Goal: Task Accomplishment & Management: Use online tool/utility

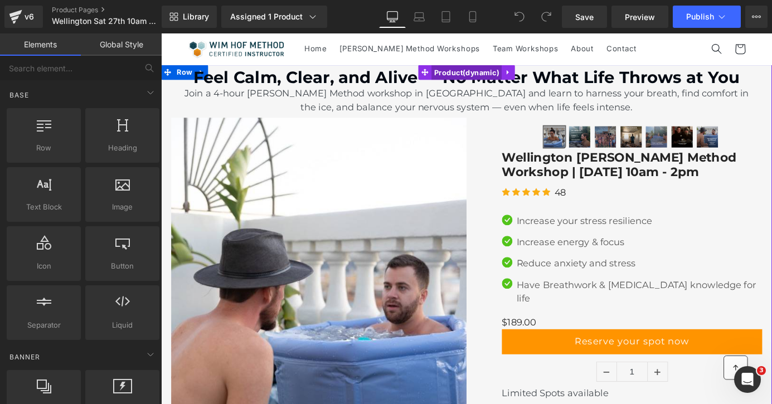
click at [502, 75] on span "Product" at bounding box center [498, 77] width 77 height 17
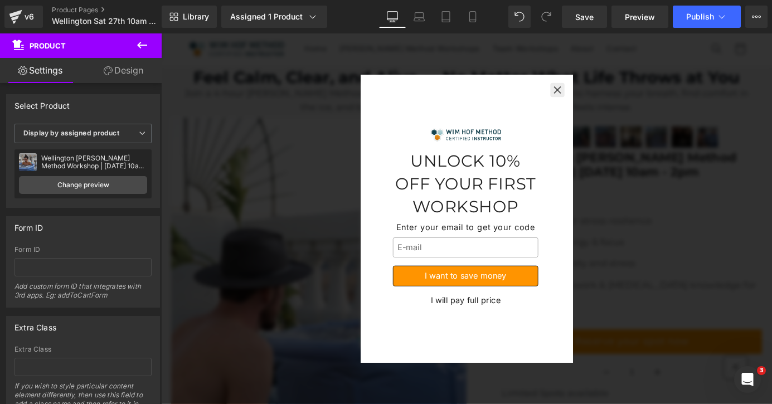
click at [598, 97] on icon "button" at bounding box center [598, 95] width 11 height 11
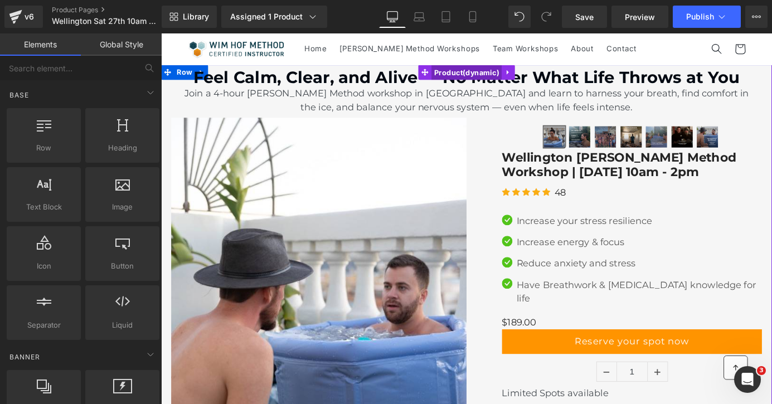
click at [484, 78] on span "Product" at bounding box center [498, 77] width 77 height 17
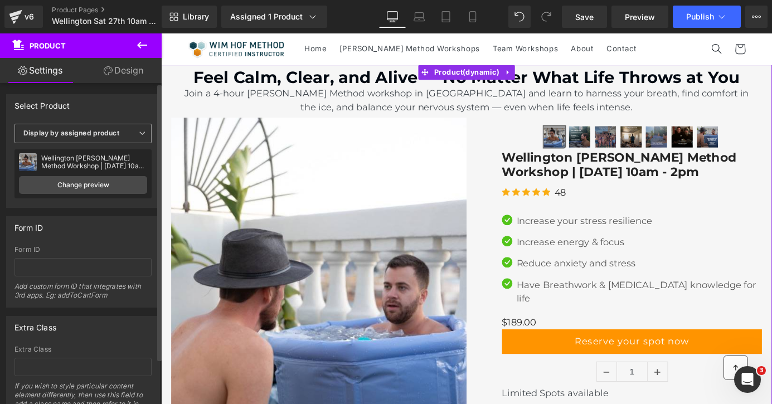
click at [133, 136] on span "Display by assigned product" at bounding box center [82, 134] width 137 height 20
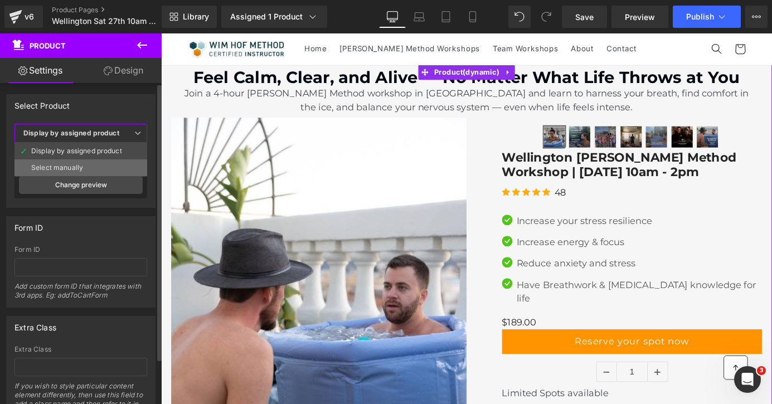
click at [112, 167] on li "Select manually" at bounding box center [80, 167] width 133 height 17
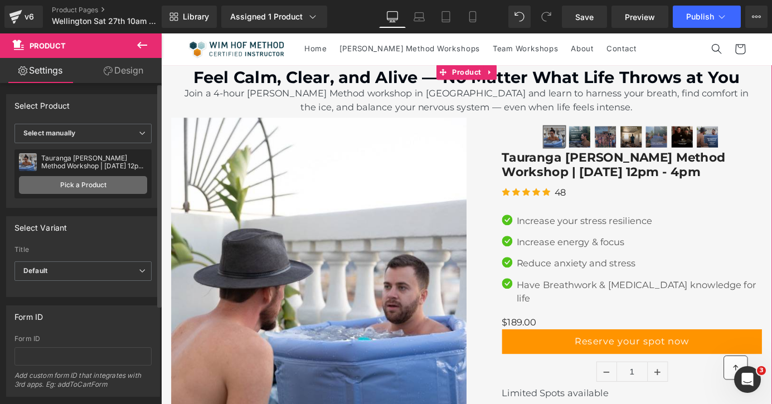
click at [97, 184] on link "Pick a Product" at bounding box center [83, 185] width 128 height 18
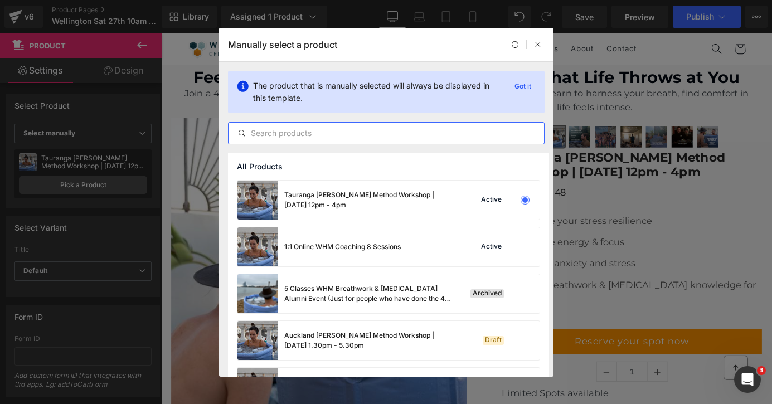
click at [321, 133] on input "text" at bounding box center [387, 133] width 316 height 13
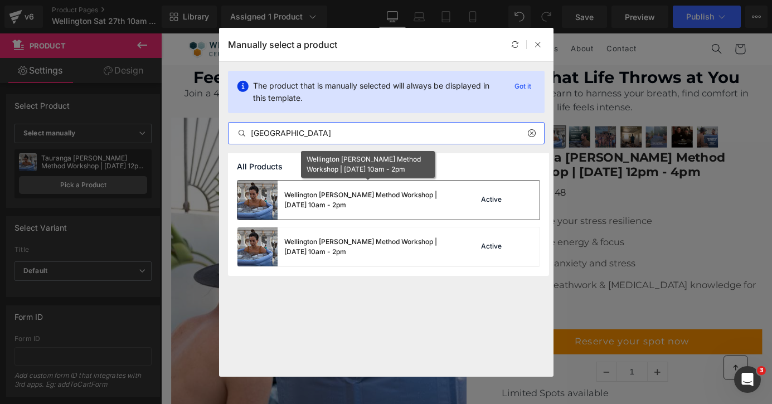
type input "wellington"
click at [368, 195] on div "Wellington Wim Hof Method Workshop | Saturday 27th of September 10am - 2pm" at bounding box center [367, 200] width 167 height 20
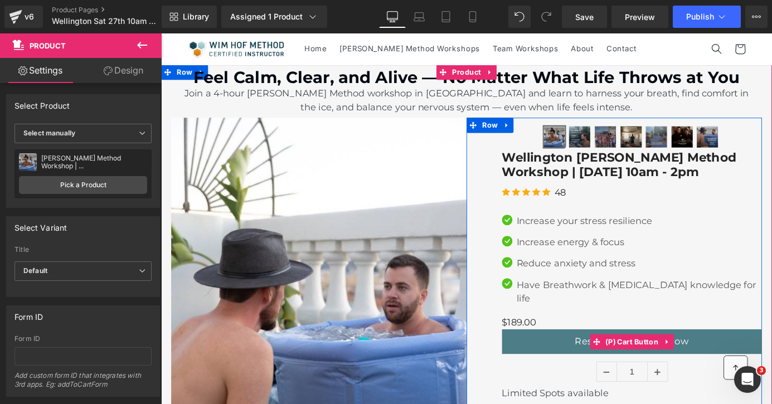
click at [694, 366] on span "(P) Cart Button" at bounding box center [681, 374] width 64 height 17
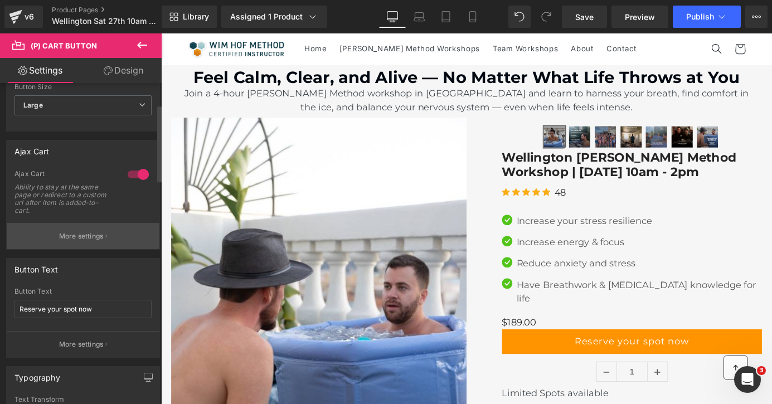
scroll to position [92, 0]
click at [105, 232] on icon "button" at bounding box center [106, 233] width 2 height 3
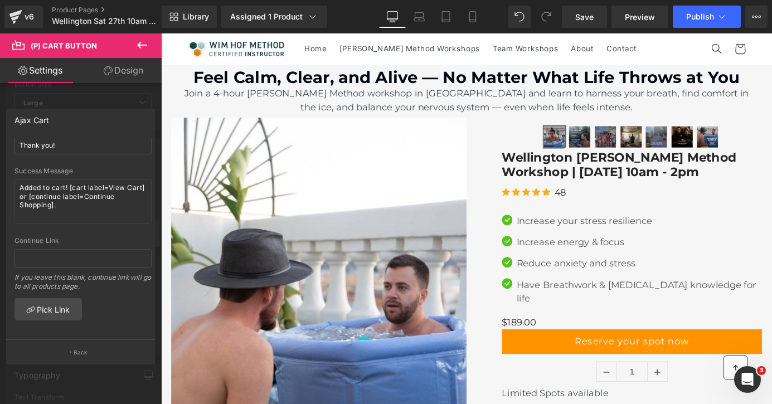
scroll to position [0, 0]
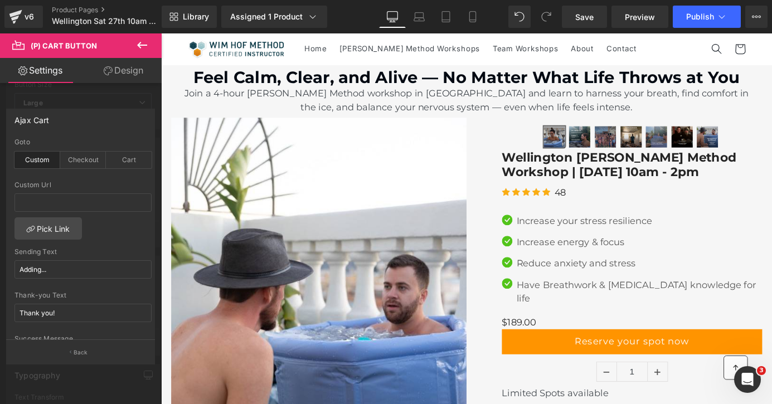
click at [106, 96] on div at bounding box center [81, 221] width 162 height 376
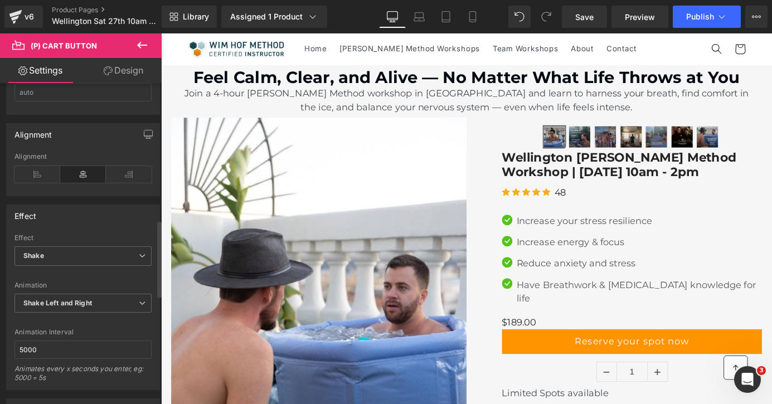
scroll to position [577, 0]
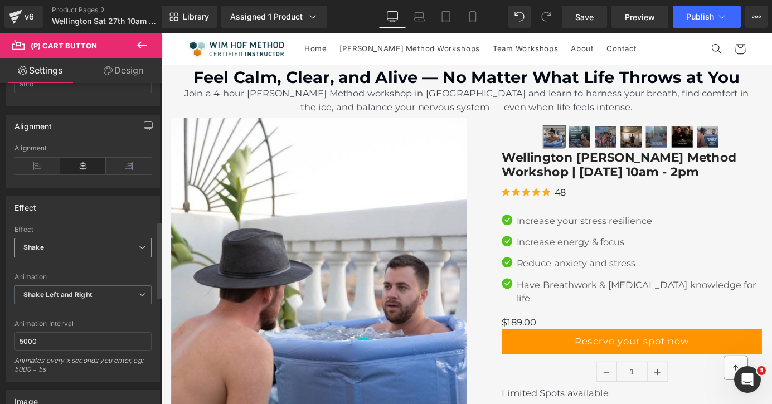
click at [115, 246] on span "Shake" at bounding box center [82, 248] width 137 height 20
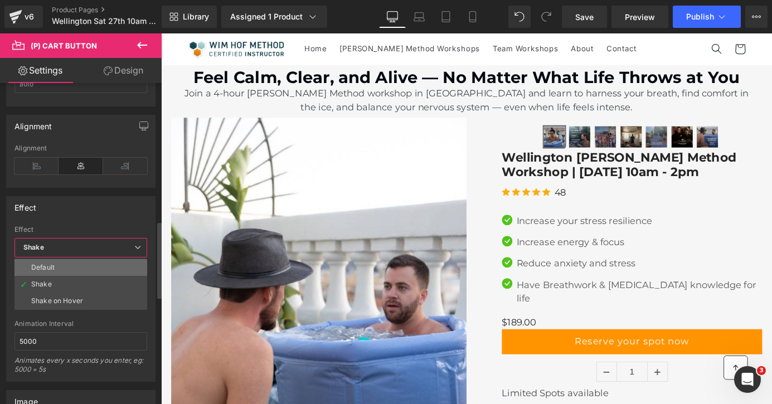
click at [109, 268] on li "Default" at bounding box center [80, 267] width 133 height 17
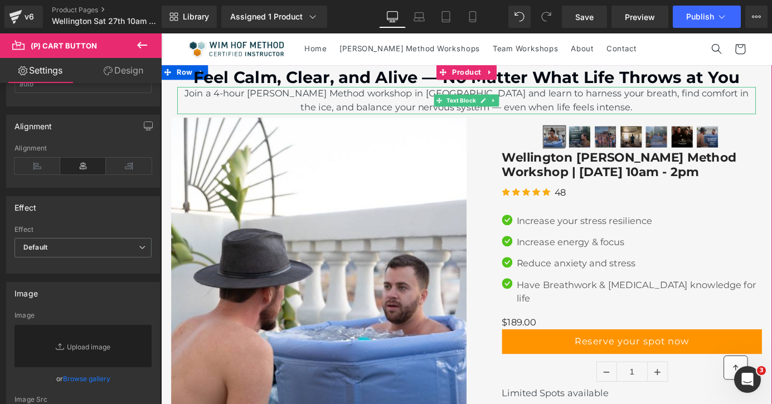
click at [440, 103] on p "Join a 4-hour Wim Hof Method workshop in Christchurch and learn to harness your…" at bounding box center [498, 108] width 639 height 30
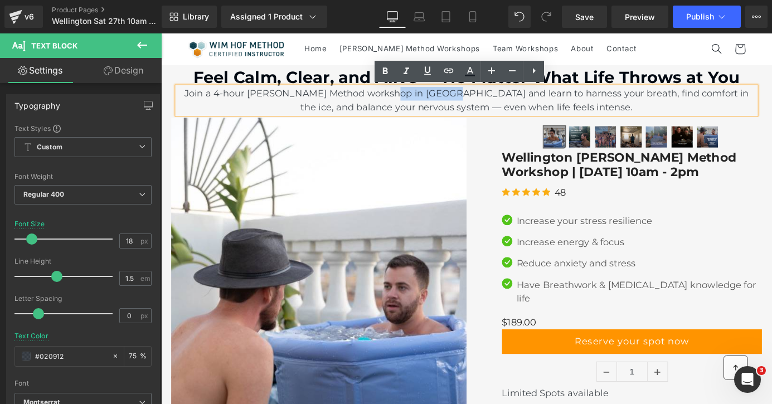
drag, startPoint x: 468, startPoint y: 98, endPoint x: 406, endPoint y: 100, distance: 62.5
click at [406, 100] on p "Join a 4-hour Wim Hof Method workshop in Christchurch and learn to harness your…" at bounding box center [498, 108] width 639 height 30
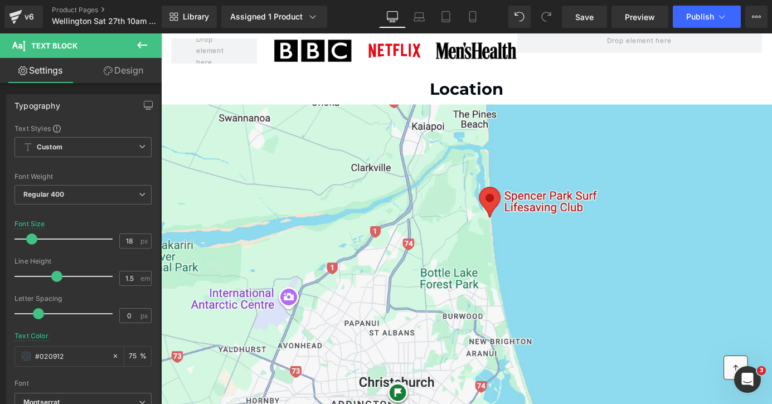
scroll to position [796, 0]
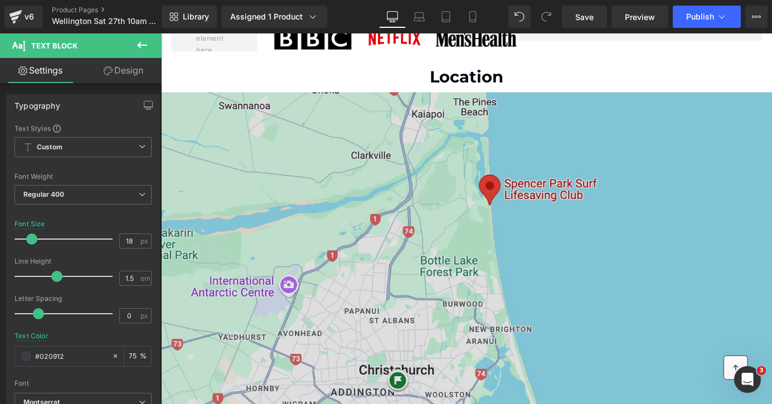
click at [575, 130] on img at bounding box center [498, 281] width 675 height 377
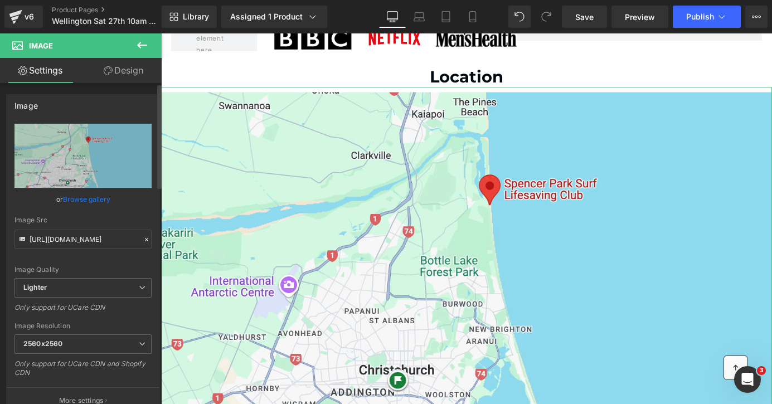
click at [100, 199] on link "Browse gallery" at bounding box center [86, 200] width 47 height 20
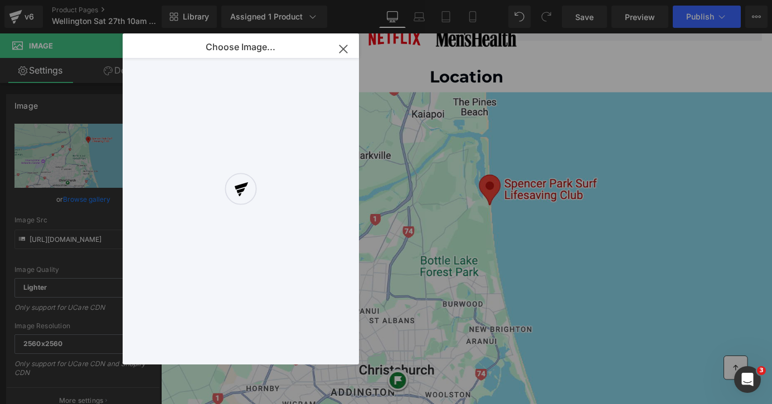
click at [341, 49] on div at bounding box center [241, 198] width 236 height 331
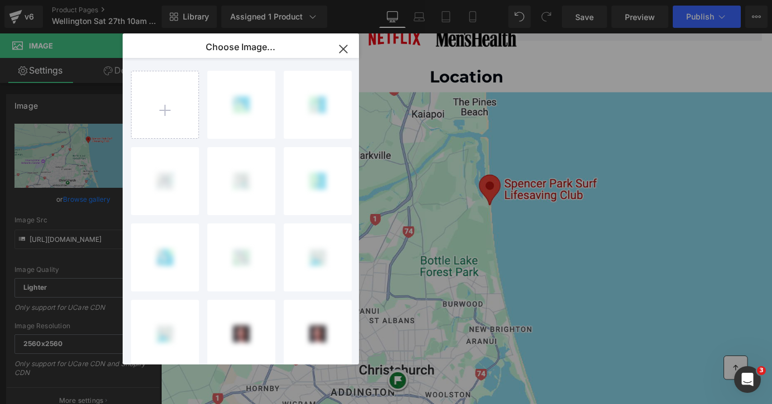
click at [343, 51] on icon "button" at bounding box center [344, 49] width 18 height 18
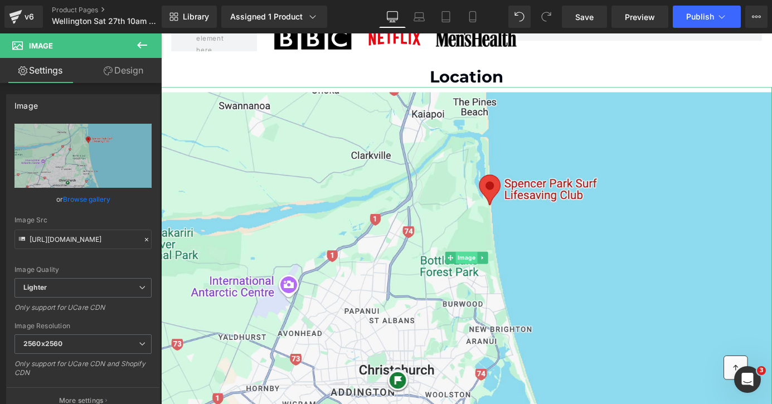
click at [503, 274] on span "Image" at bounding box center [499, 280] width 24 height 13
click at [87, 194] on link "Browse gallery" at bounding box center [86, 200] width 47 height 20
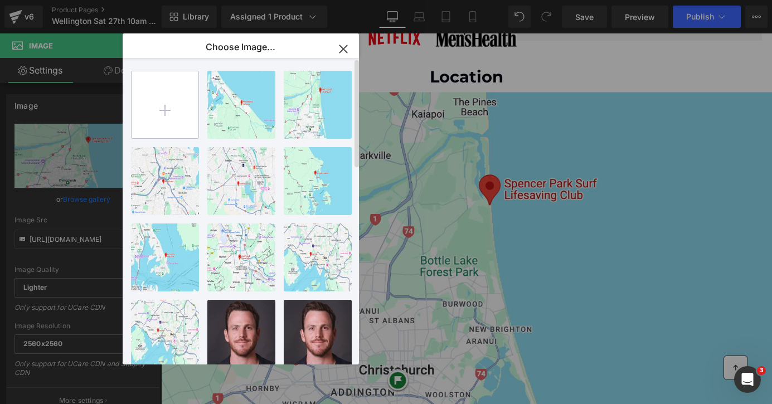
click at [159, 108] on input "file" at bounding box center [165, 104] width 67 height 67
type input "C:\fakepath\Screenshot 2025-08-15 at 08.55.55.png"
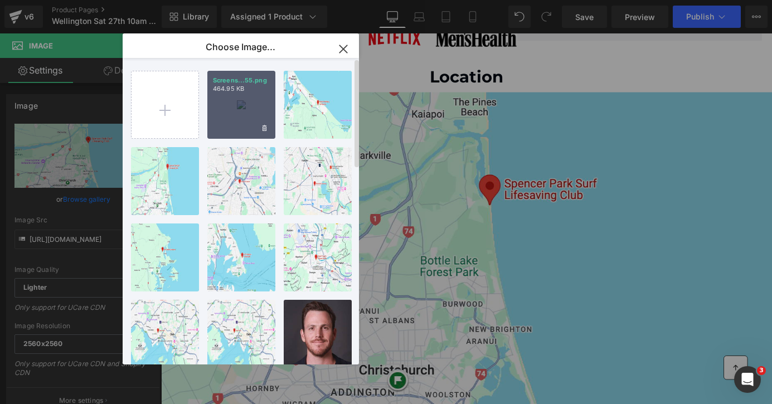
click at [253, 106] on div "Screens...55.png 464.95 KB" at bounding box center [241, 105] width 68 height 68
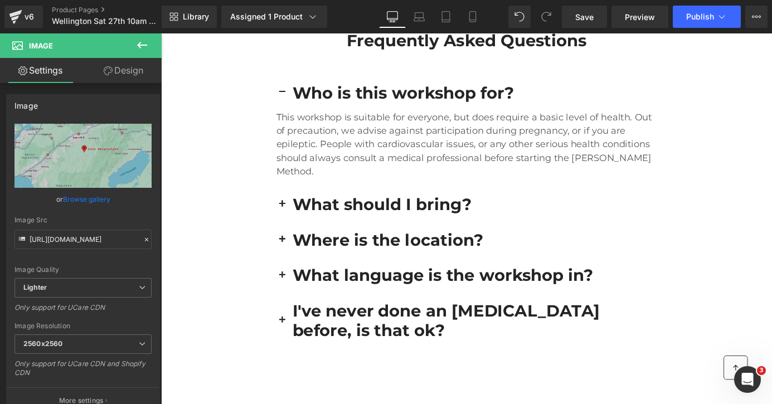
scroll to position [3033, 0]
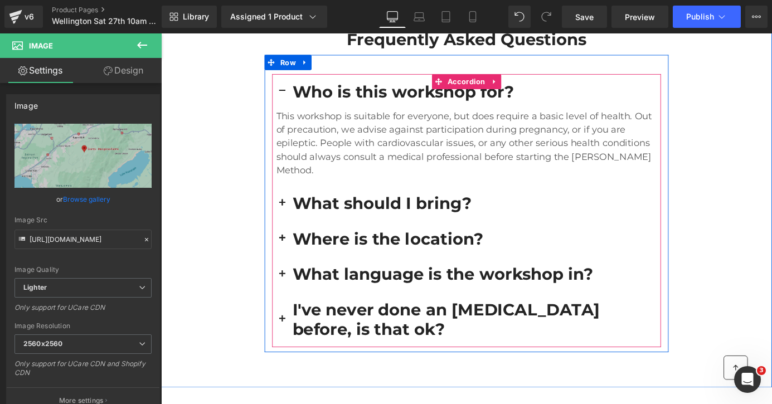
click at [295, 263] on span "button" at bounding box center [295, 263] width 0 height 0
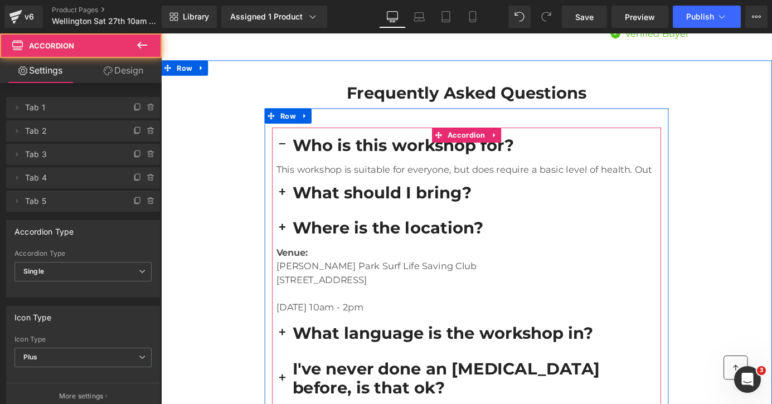
scroll to position [2964, 0]
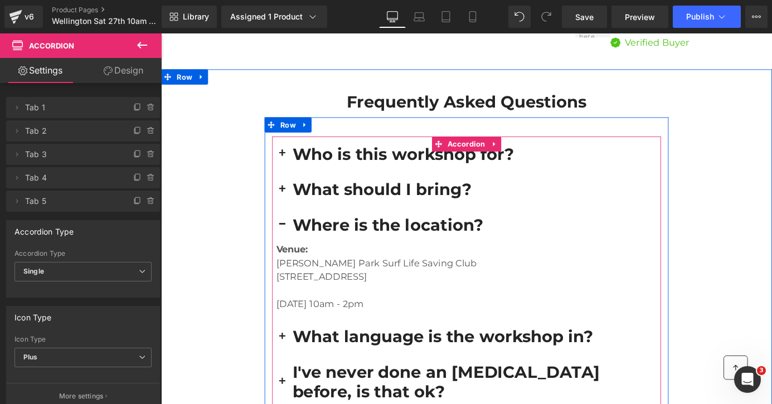
click at [520, 265] on div "Venue: Spencer Park Surf Life Saving Club Heyders Road, Spencerville, Christchu…" at bounding box center [498, 307] width 429 height 84
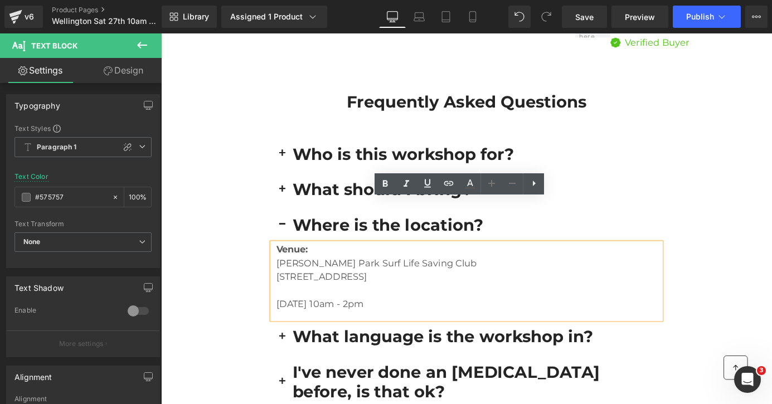
drag, startPoint x: 532, startPoint y: 256, endPoint x: 288, endPoint y: 240, distance: 244.7
click at [288, 265] on div "Venue: Spencer Park Surf Life Saving Club Heyders Road, Spencerville, Christchu…" at bounding box center [498, 307] width 429 height 84
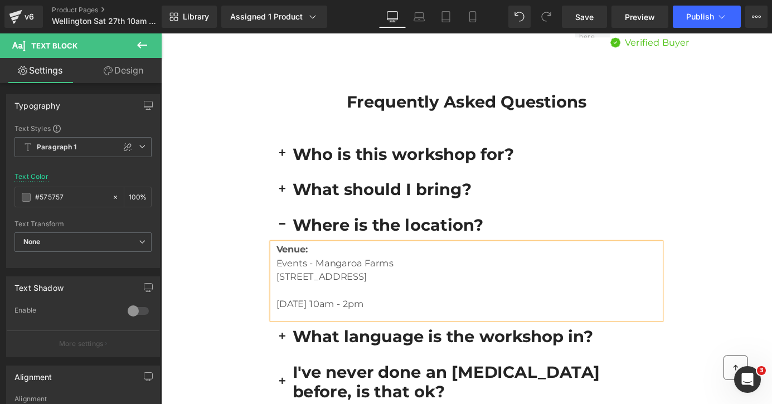
drag, startPoint x: 476, startPoint y: 285, endPoint x: 288, endPoint y: 281, distance: 188.5
click at [288, 281] on div "Venue: Events - Mangaroa Farms 298 Whitemans Valley Road, Whitemans Valley, Upp…" at bounding box center [498, 307] width 429 height 84
click at [294, 226] on button "button" at bounding box center [295, 245] width 22 height 39
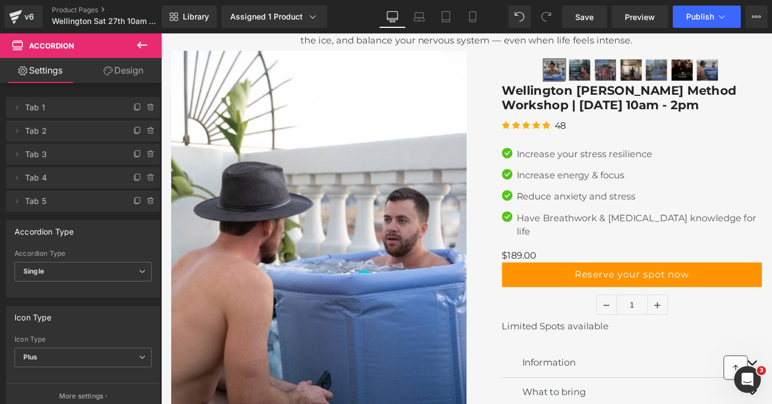
scroll to position [263, 0]
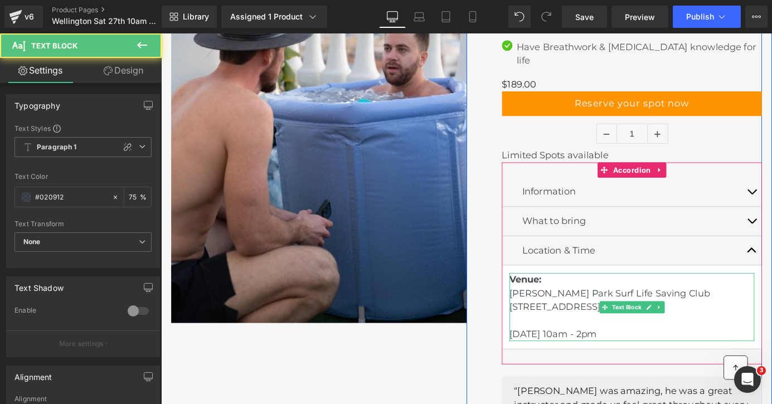
click at [735, 331] on p "Venue: Spencer Park Surf Life Saving Club Heyders Road, Spencerville, Christchu…" at bounding box center [681, 335] width 270 height 75
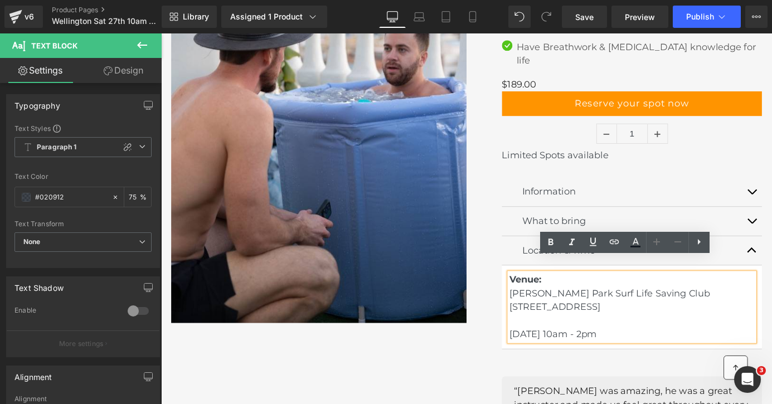
drag, startPoint x: 786, startPoint y: 317, endPoint x: 546, endPoint y: 305, distance: 240.1
click at [546, 305] on p "Venue: Spencer Park Surf Life Saving Club Heyders Road, Spencerville, Christchu…" at bounding box center [681, 335] width 270 height 75
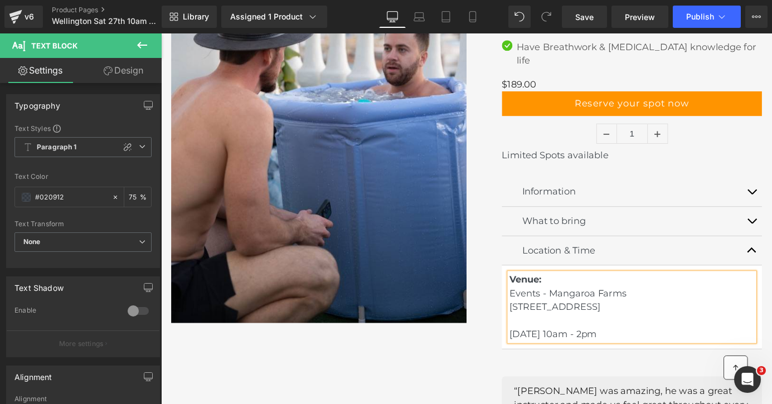
drag, startPoint x: 652, startPoint y: 364, endPoint x: 554, endPoint y: 361, distance: 98.2
click at [554, 361] on span "Venue: Events - Mangaroa Farms 298 Whitemans Valley Road, Whitemans Valley, Upp…" at bounding box center [610, 335] width 129 height 72
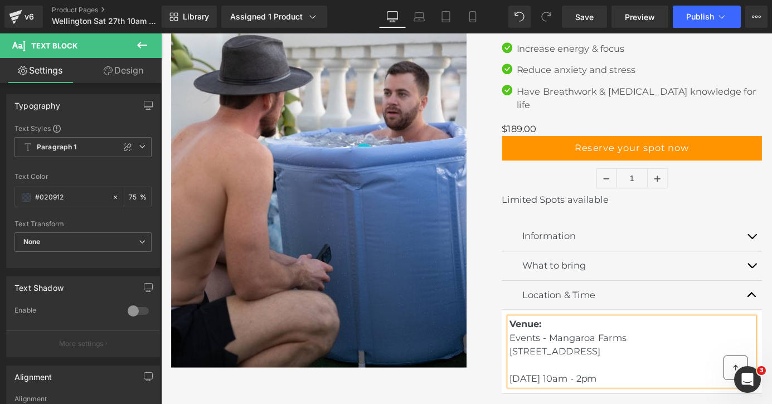
scroll to position [323, 0]
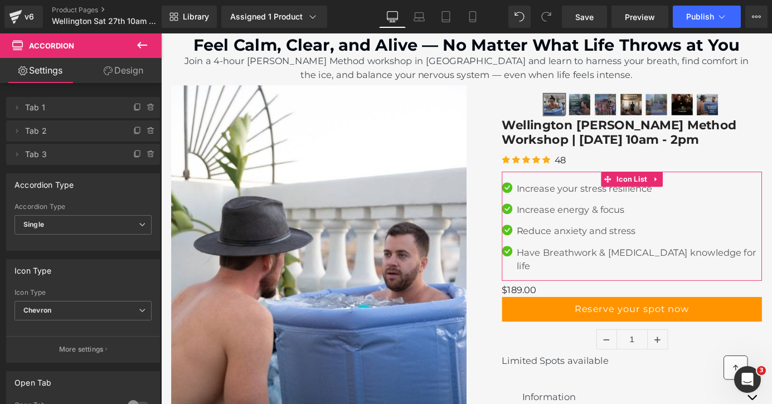
scroll to position [100, 0]
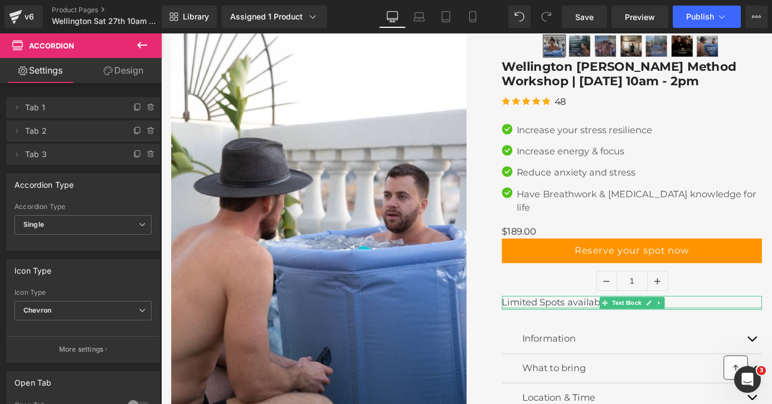
click at [611, 336] on div at bounding box center [680, 337] width 287 height 3
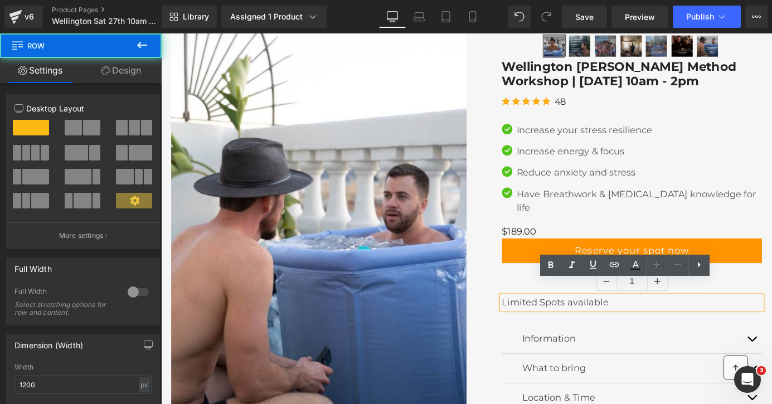
click at [507, 291] on div "‹" at bounding box center [661, 321] width 326 height 590
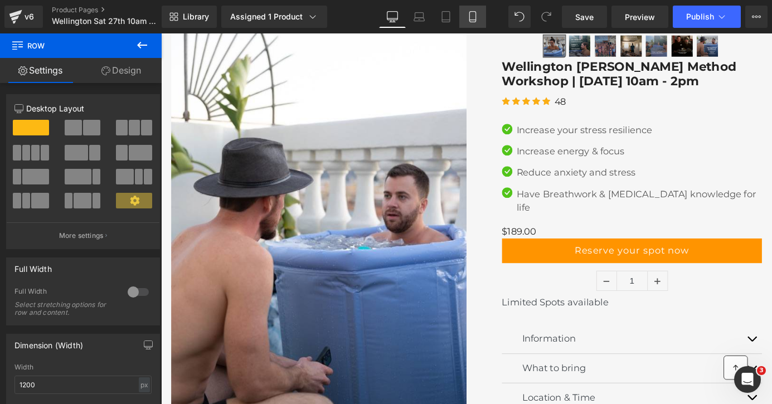
click at [470, 14] on icon at bounding box center [472, 16] width 11 height 11
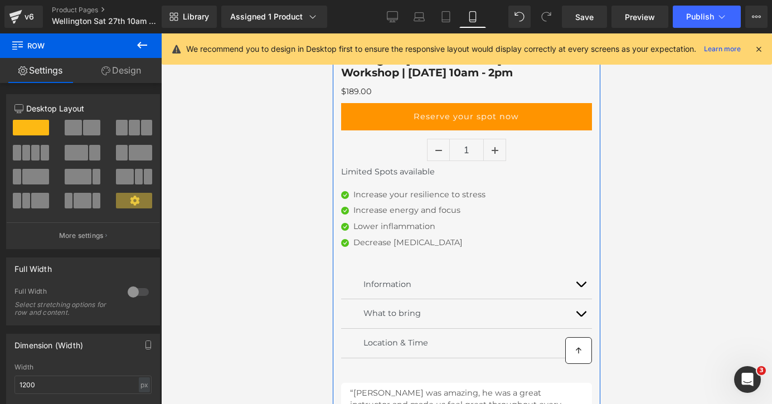
scroll to position [400, 0]
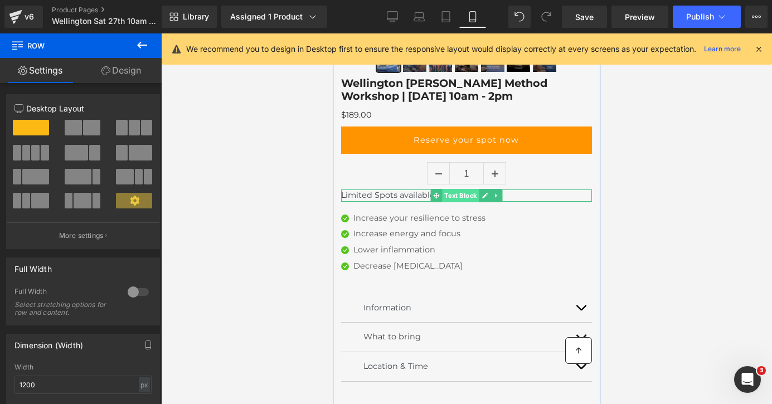
click at [454, 196] on span "Text Block" at bounding box center [460, 195] width 37 height 13
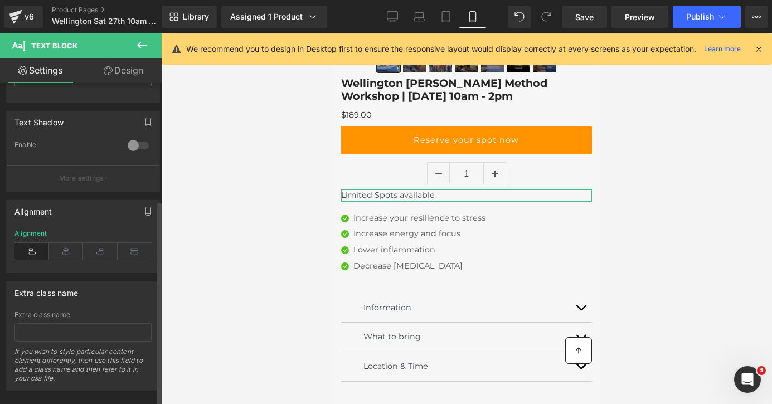
scroll to position [183, 0]
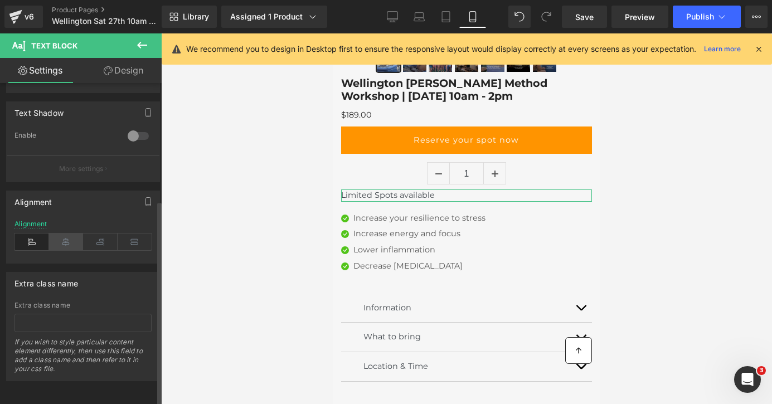
click at [64, 234] on icon at bounding box center [66, 242] width 35 height 17
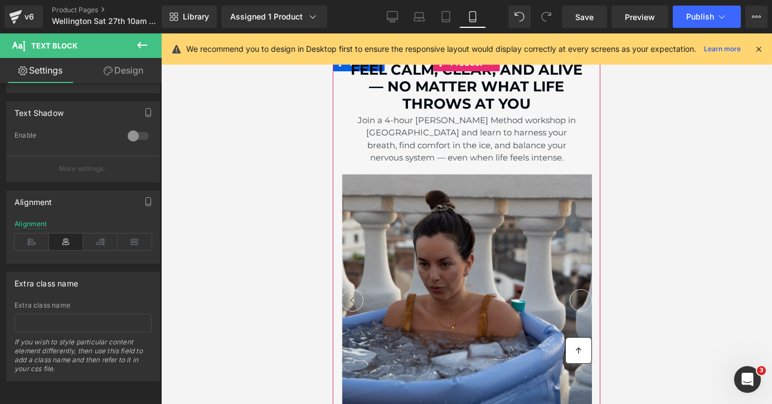
scroll to position [0, 0]
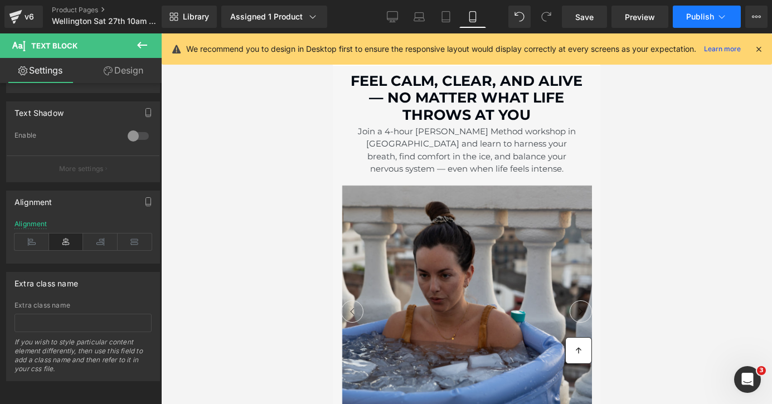
click at [703, 17] on span "Publish" at bounding box center [700, 16] width 28 height 9
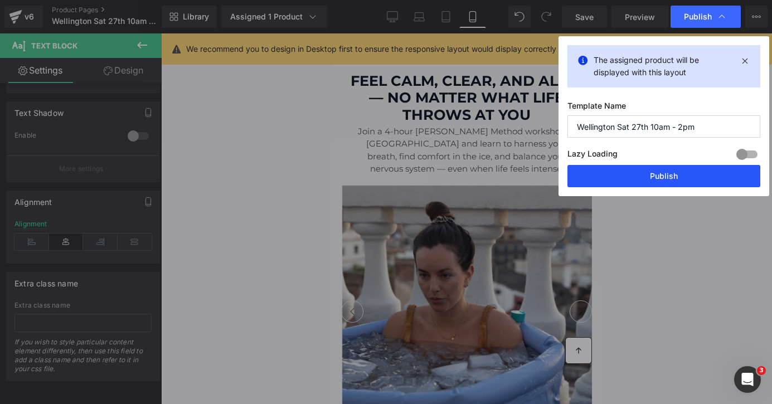
click at [687, 179] on button "Publish" at bounding box center [664, 176] width 193 height 22
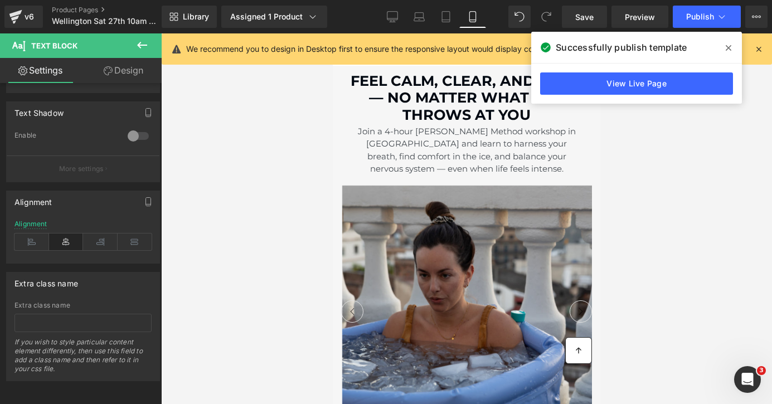
click at [730, 46] on icon at bounding box center [729, 48] width 6 height 6
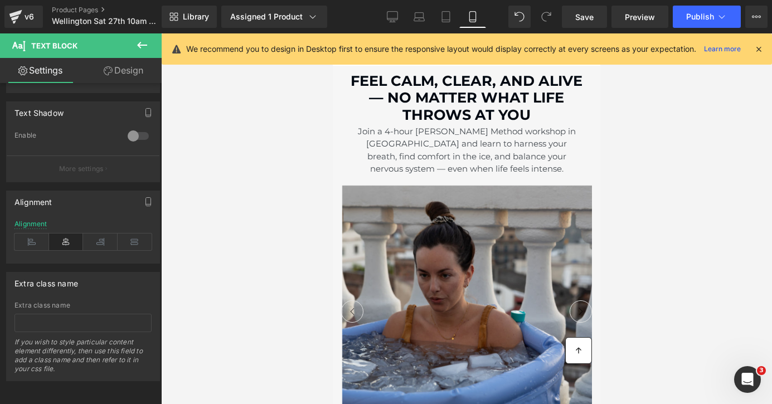
click at [759, 51] on icon at bounding box center [759, 49] width 10 height 10
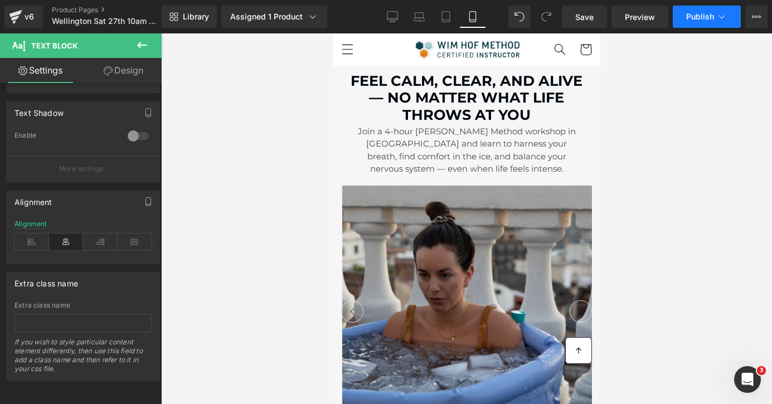
click at [706, 13] on span "Publish" at bounding box center [700, 16] width 28 height 9
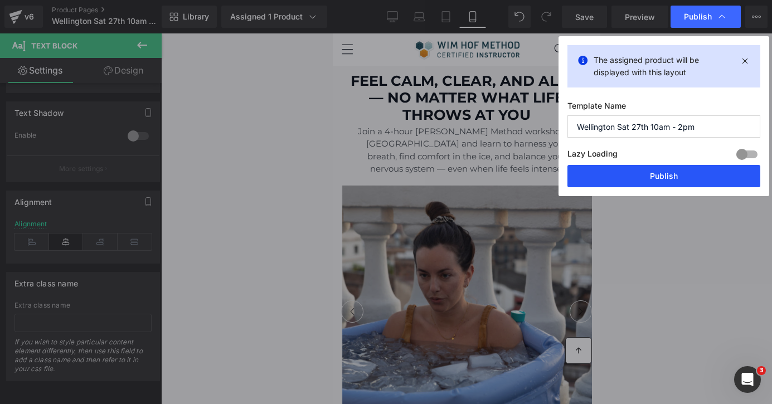
click at [645, 172] on button "Publish" at bounding box center [664, 176] width 193 height 22
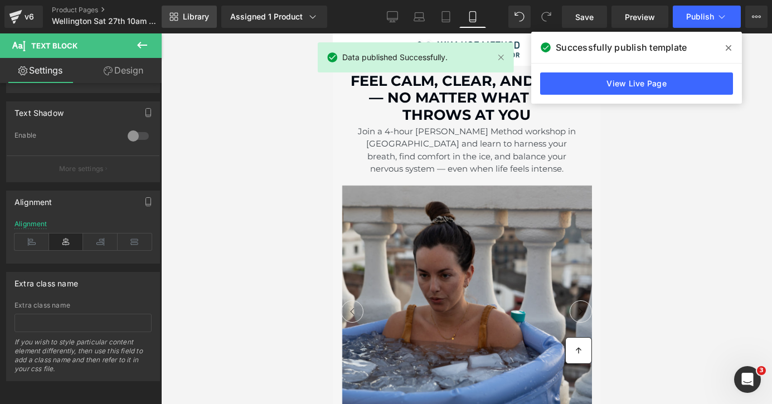
click at [201, 20] on span "Library" at bounding box center [196, 17] width 26 height 10
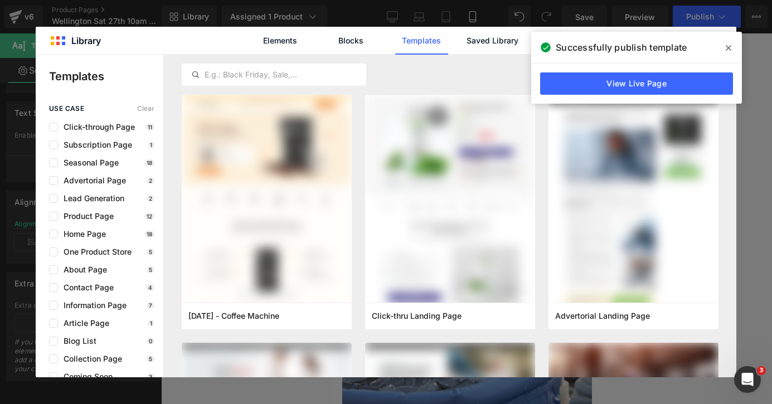
click at [729, 49] on icon at bounding box center [729, 48] width 6 height 6
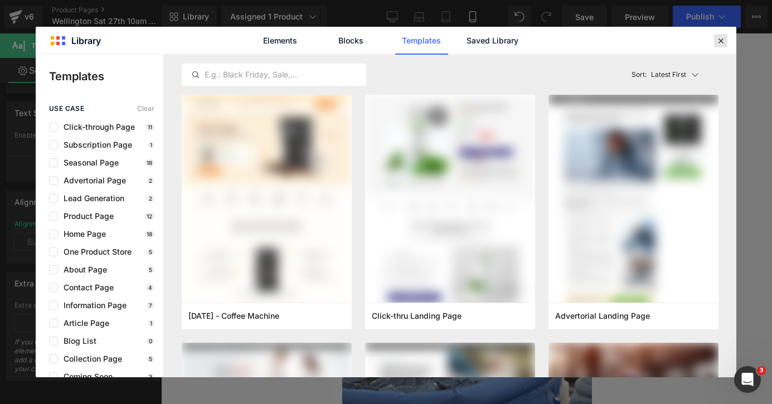
click at [721, 43] on icon at bounding box center [721, 41] width 10 height 10
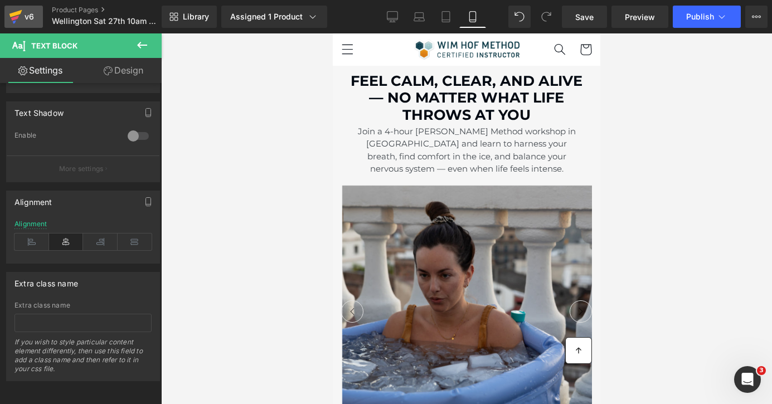
click at [17, 16] on icon at bounding box center [15, 18] width 8 height 5
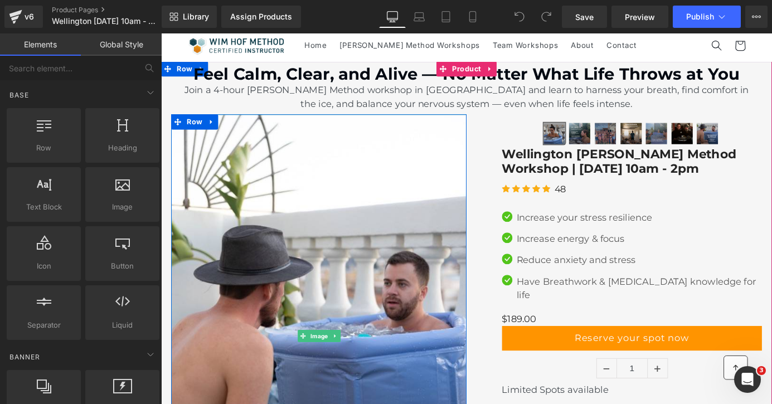
scroll to position [6, 0]
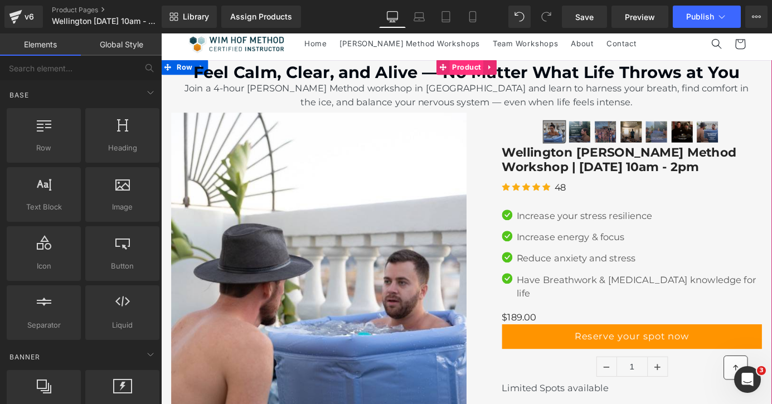
click at [497, 67] on span "Product" at bounding box center [497, 70] width 37 height 17
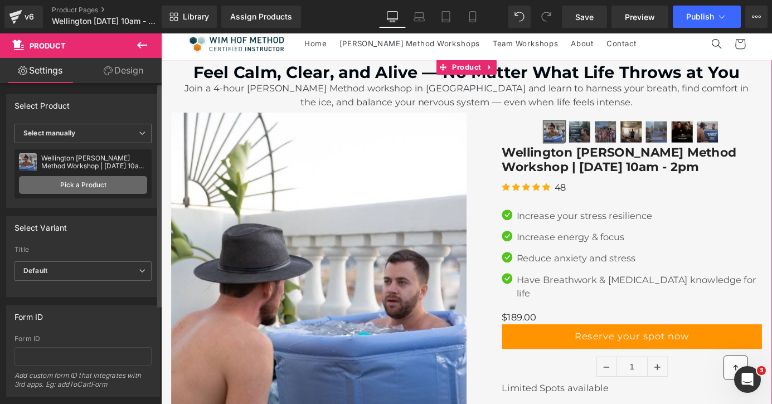
click at [105, 182] on link "Pick a Product" at bounding box center [83, 185] width 128 height 18
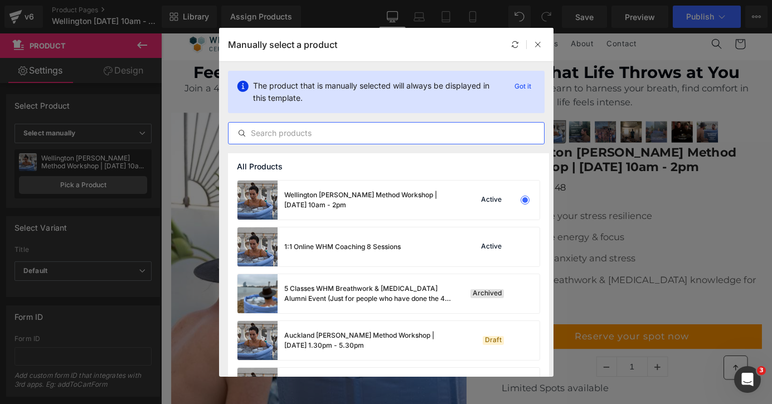
click at [361, 134] on input "text" at bounding box center [387, 133] width 316 height 13
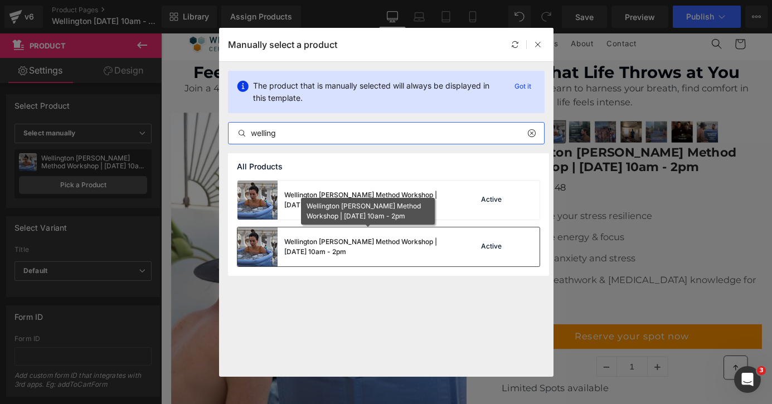
type input "welling"
click at [391, 246] on div "Wellington Wim Hof Method Workshop | Sunday 28th of September 10am - 2pm" at bounding box center [367, 247] width 167 height 20
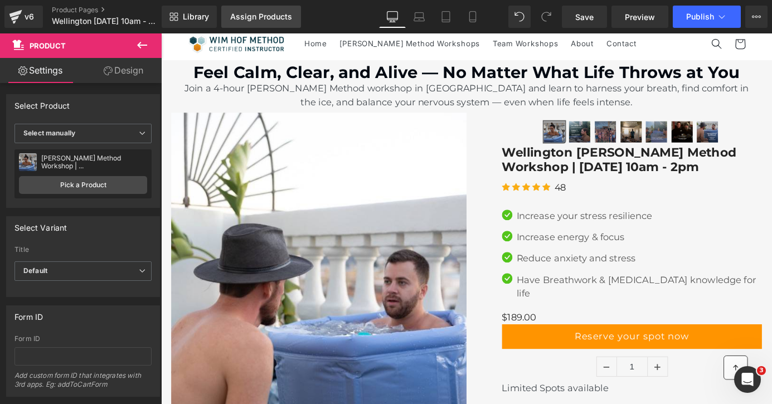
click at [276, 14] on div "Assign Products" at bounding box center [261, 16] width 62 height 9
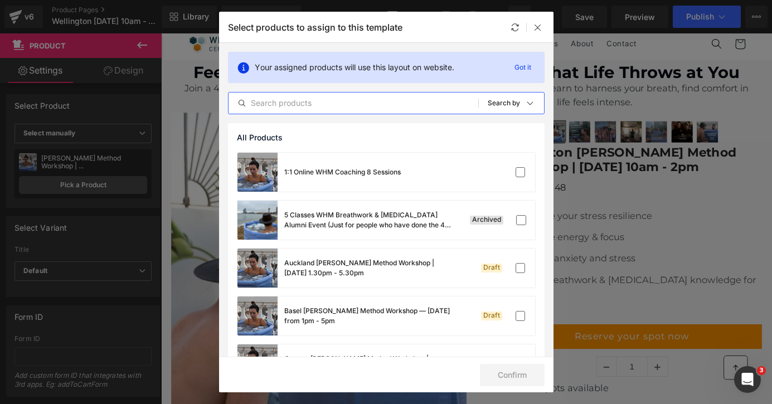
click at [324, 100] on input "text" at bounding box center [354, 102] width 250 height 13
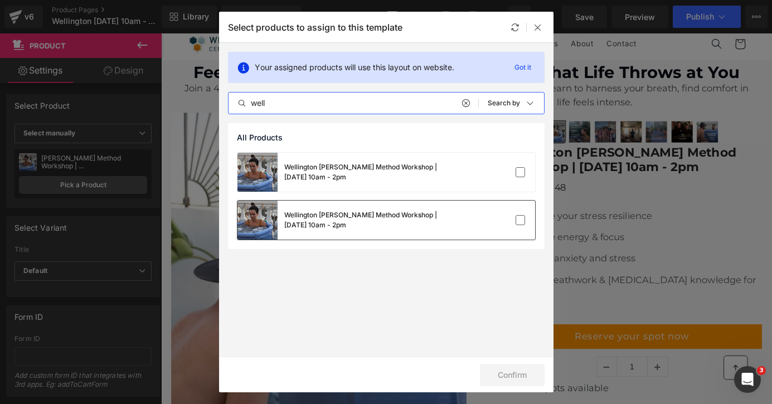
type input "well"
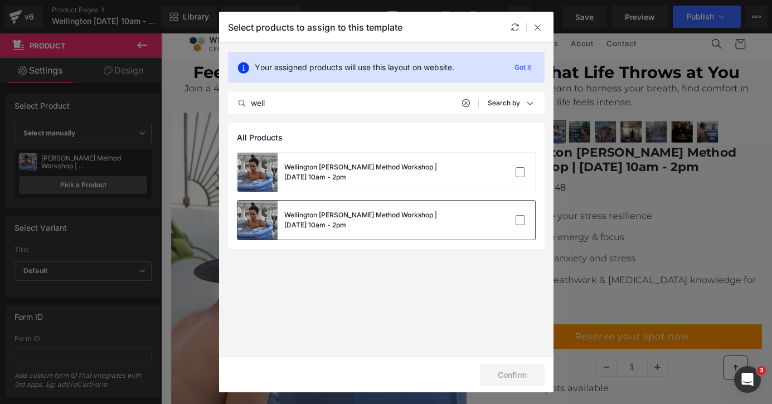
click at [471, 221] on div "Wellington Wim Hof Method Workshop | Sunday 28th of September 10am - 2pm" at bounding box center [387, 220] width 298 height 39
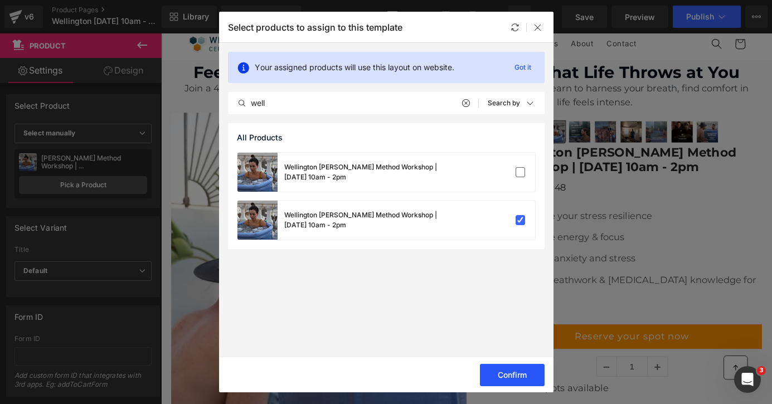
click at [532, 374] on button "Confirm" at bounding box center [512, 375] width 65 height 22
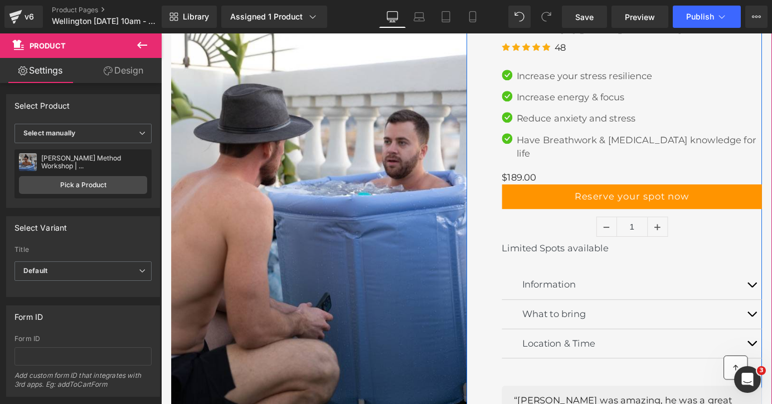
scroll to position [163, 0]
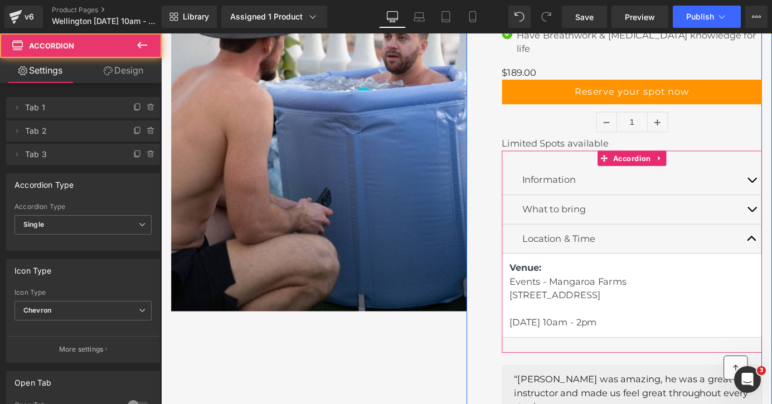
scroll to position [303, 0]
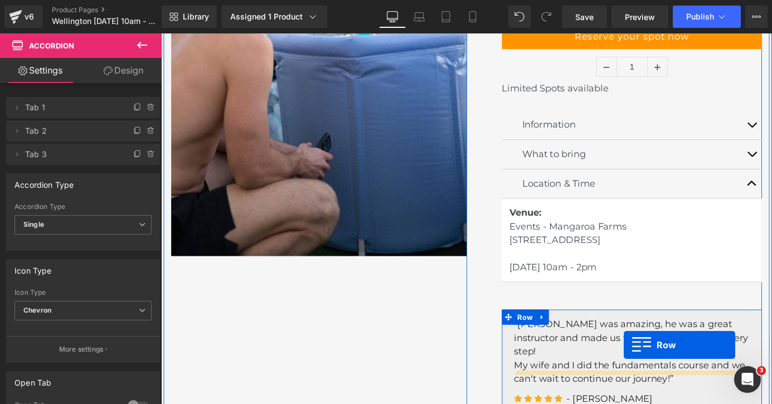
drag, startPoint x: 788, startPoint y: 397, endPoint x: 658, endPoint y: 374, distance: 132.5
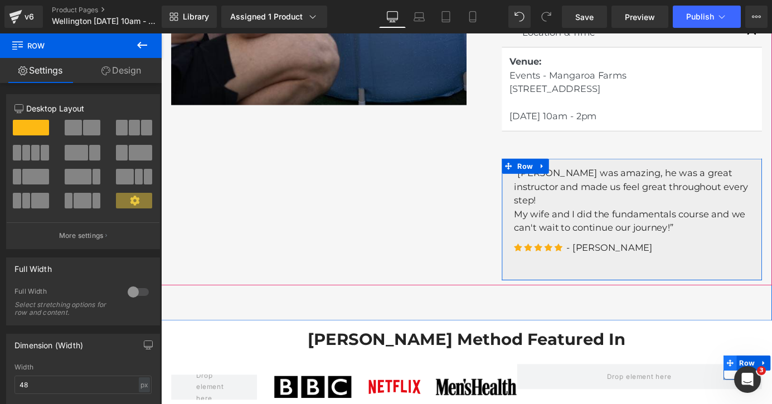
scroll to position [514, 0]
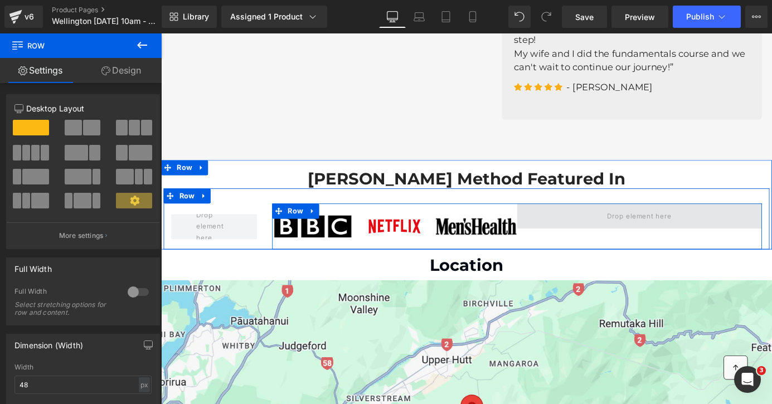
scroll to position [699, 0]
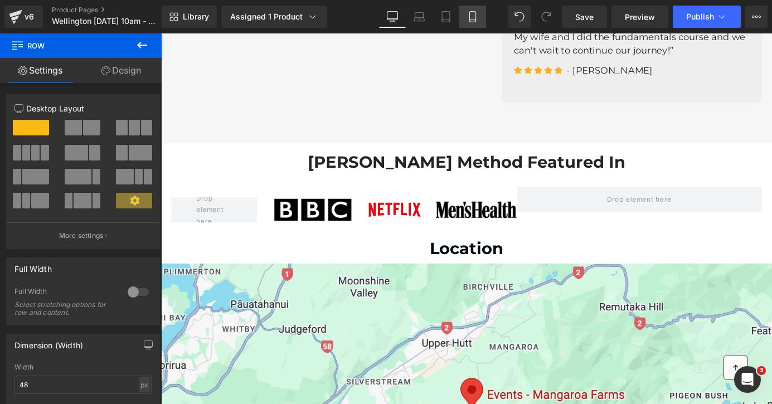
click at [469, 20] on icon at bounding box center [472, 17] width 6 height 11
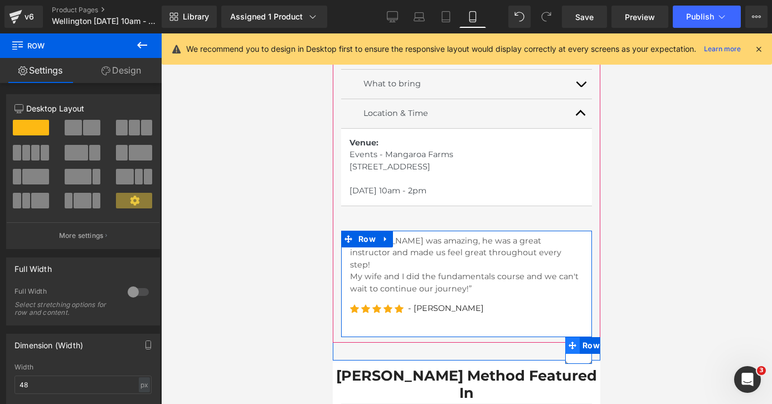
click at [570, 343] on icon at bounding box center [573, 346] width 8 height 8
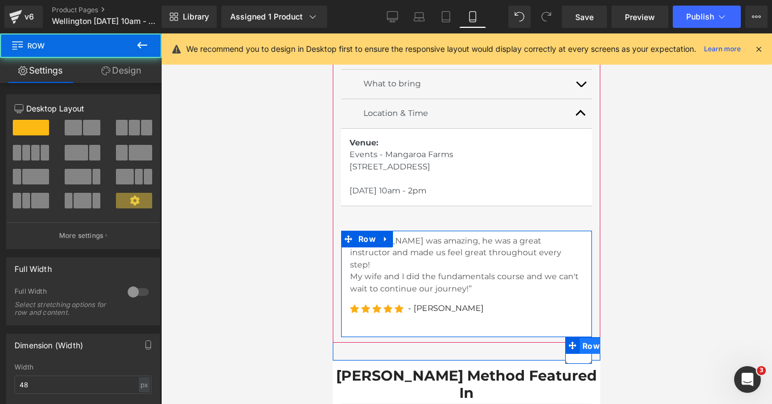
click at [587, 346] on span "Row" at bounding box center [591, 346] width 23 height 17
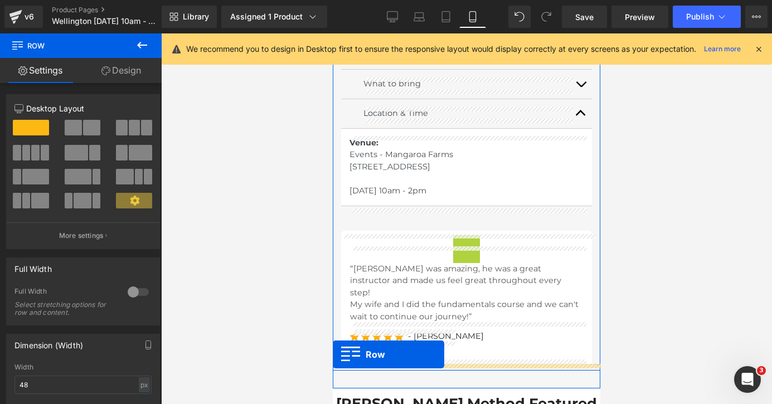
drag, startPoint x: 592, startPoint y: 346, endPoint x: 332, endPoint y: 355, distance: 260.0
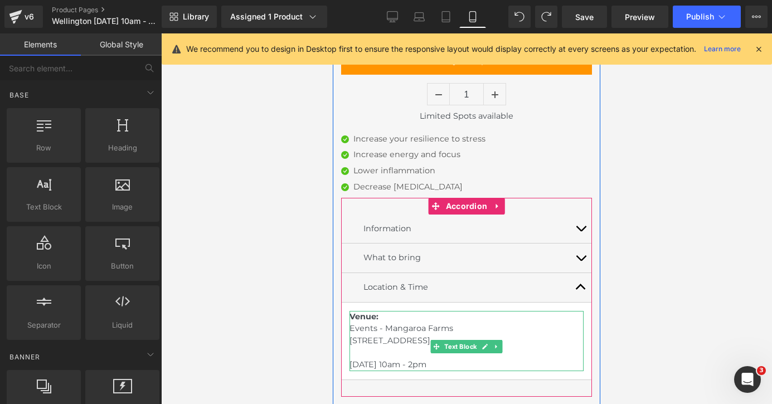
scroll to position [505, 0]
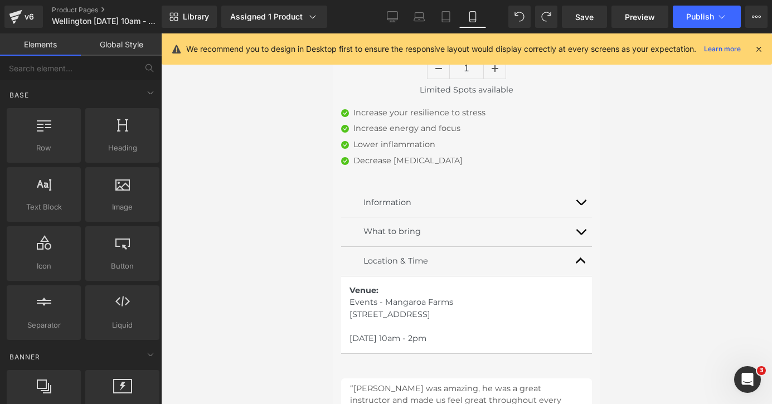
click at [759, 54] on icon at bounding box center [759, 49] width 10 height 10
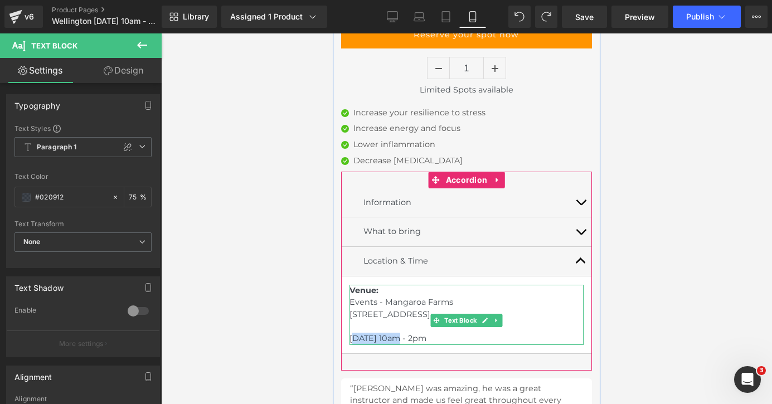
drag, startPoint x: 396, startPoint y: 350, endPoint x: 355, endPoint y: 349, distance: 41.3
click at [355, 343] on span "Venue: Events - Mangaroa Farms 298 Whitemans Valley Road, Whitemans Valley, Upp…" at bounding box center [402, 314] width 104 height 58
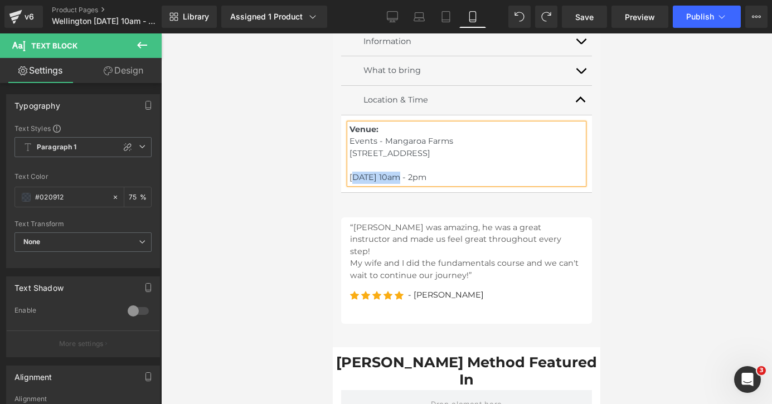
scroll to position [657, 0]
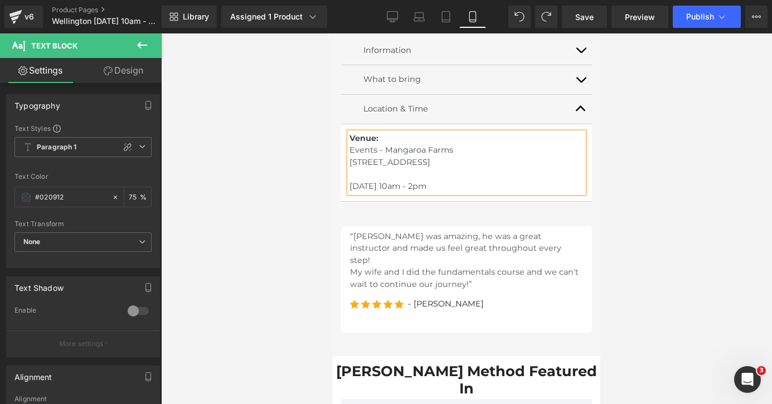
click at [398, 191] on span "Venue: Events - Mangaroa Farms 298 Whitemans Valley Road, Whitemans Valley, Upp…" at bounding box center [402, 162] width 104 height 58
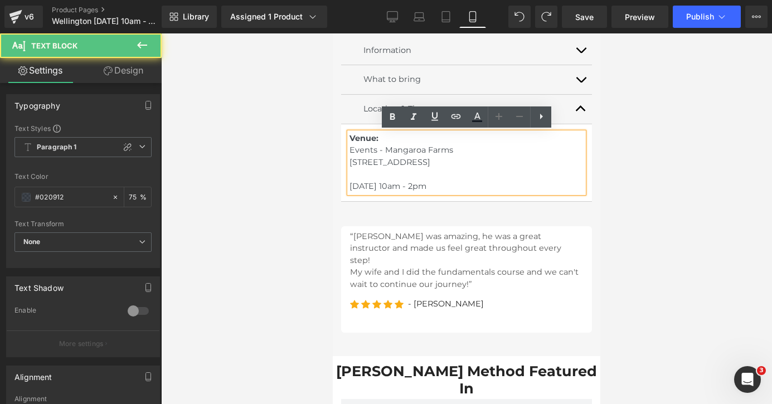
click at [394, 191] on span "Venue: Events - Mangaroa Farms 298 Whitemans Valley Road, Whitemans Valley, Upp…" at bounding box center [402, 162] width 104 height 58
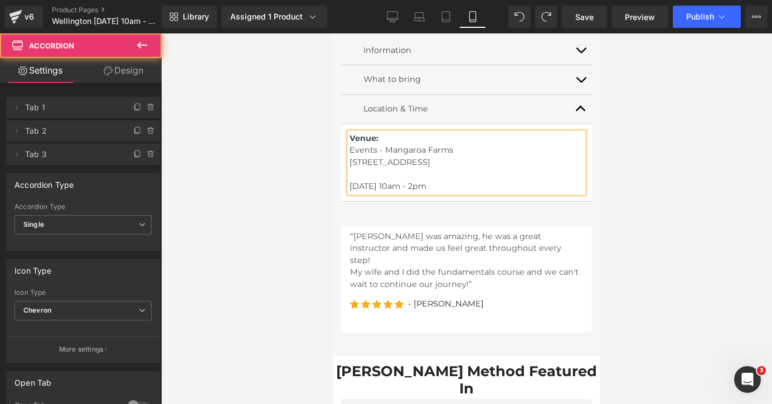
click at [581, 112] on span "button" at bounding box center [581, 112] width 0 height 0
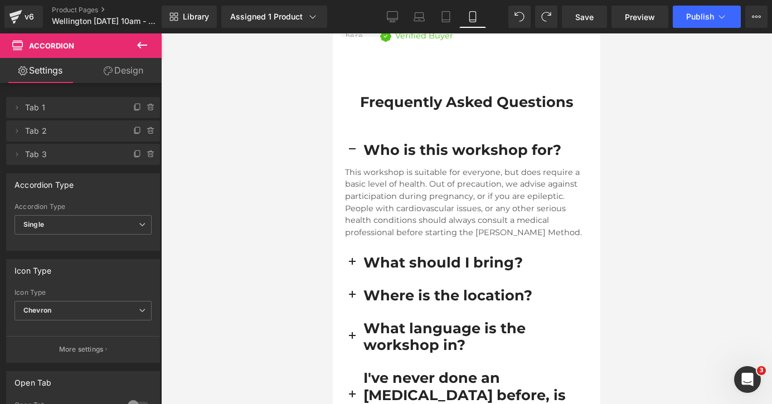
scroll to position [2754, 0]
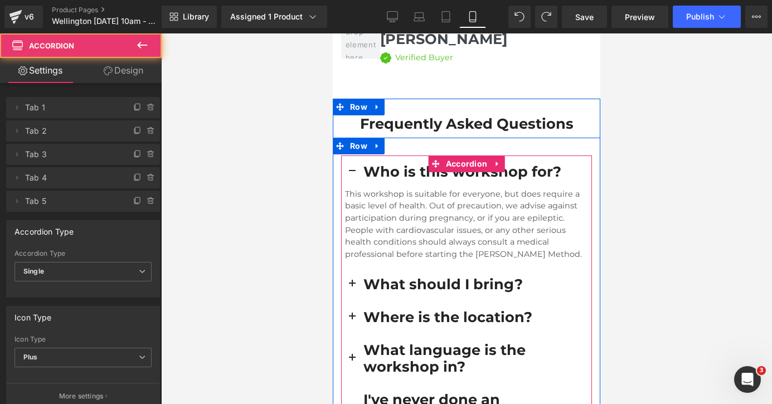
click at [352, 175] on span "button" at bounding box center [352, 175] width 0 height 0
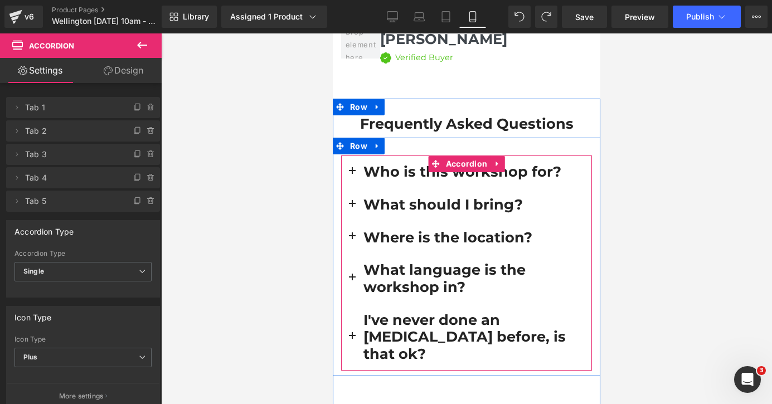
click at [352, 240] on span "button" at bounding box center [352, 240] width 0 height 0
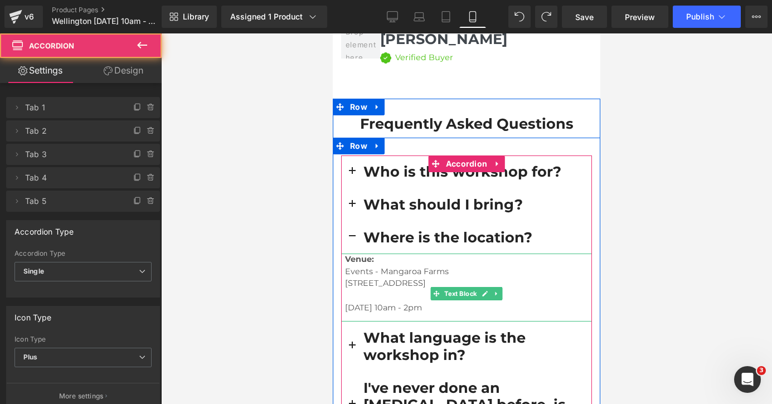
click at [383, 302] on p "Saturday 27th of September 10am - 2pm" at bounding box center [468, 308] width 247 height 12
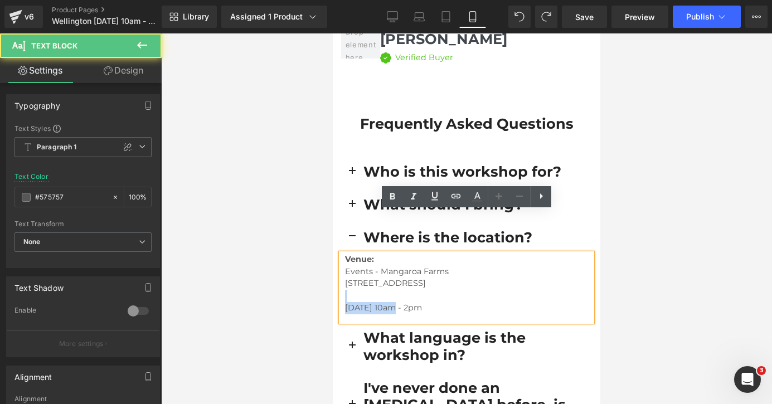
drag, startPoint x: 392, startPoint y: 277, endPoint x: 317, endPoint y: 270, distance: 75.1
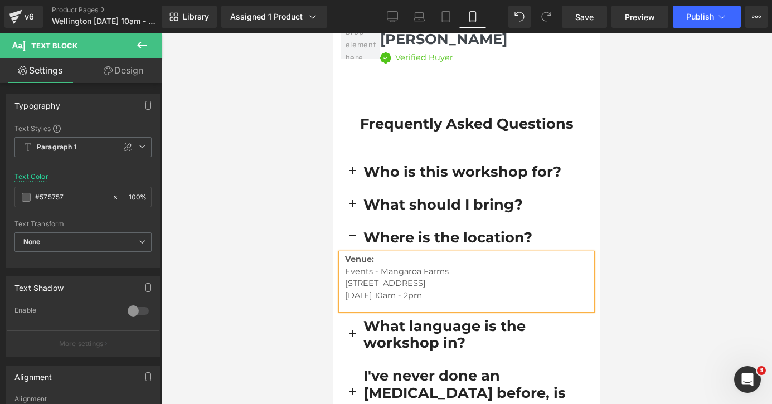
click at [345, 290] on p "Sunday 28th of September 10am - 2pm" at bounding box center [468, 296] width 247 height 12
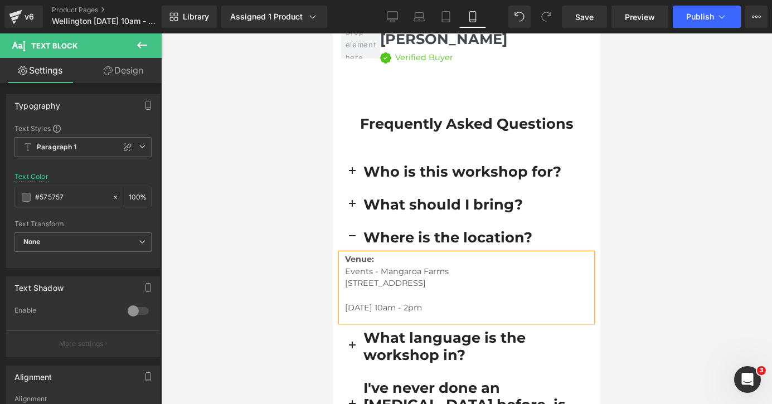
click at [352, 221] on button "button" at bounding box center [352, 237] width 22 height 33
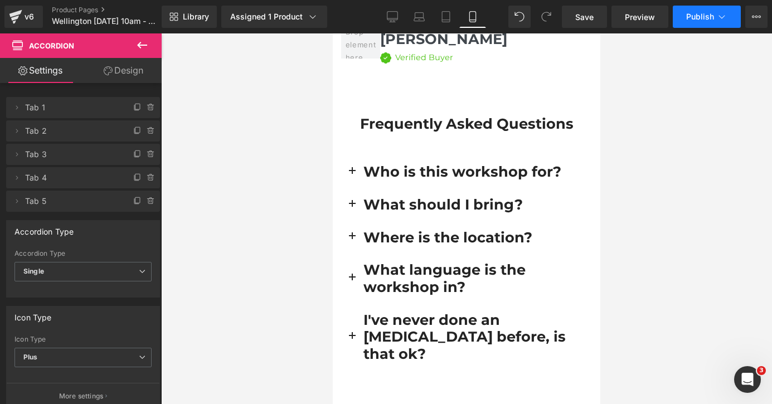
click at [723, 22] on icon at bounding box center [721, 16] width 11 height 11
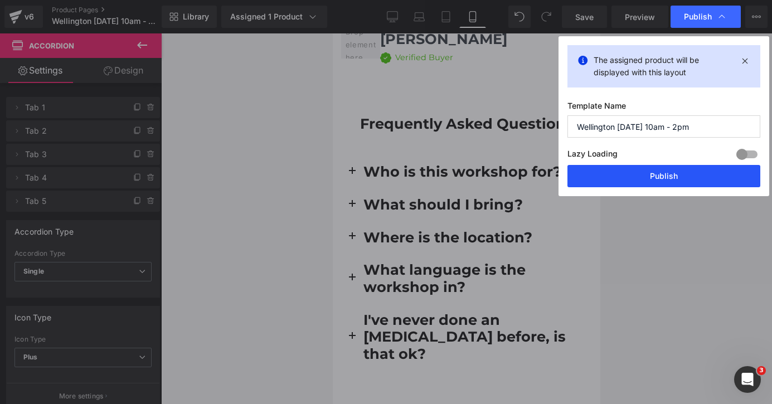
click at [670, 175] on button "Publish" at bounding box center [664, 176] width 193 height 22
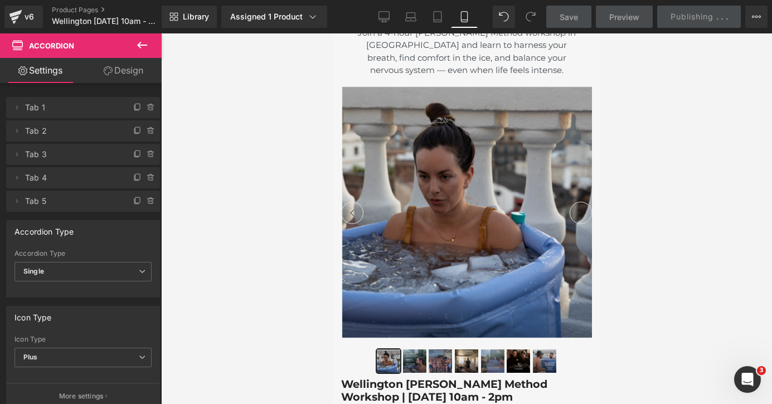
scroll to position [0, 0]
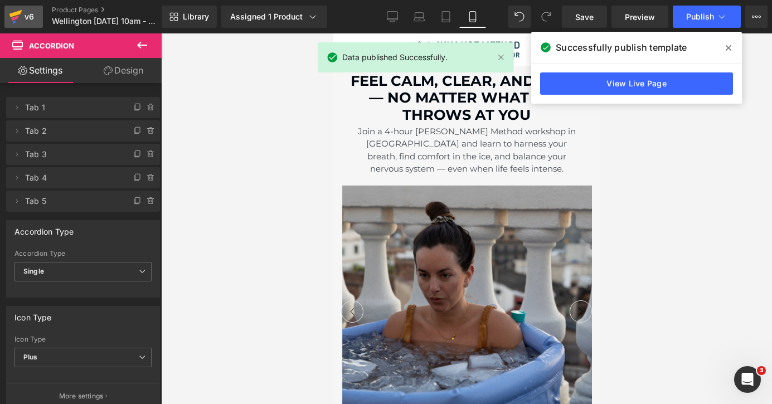
click at [22, 14] on div "v6" at bounding box center [29, 16] width 14 height 14
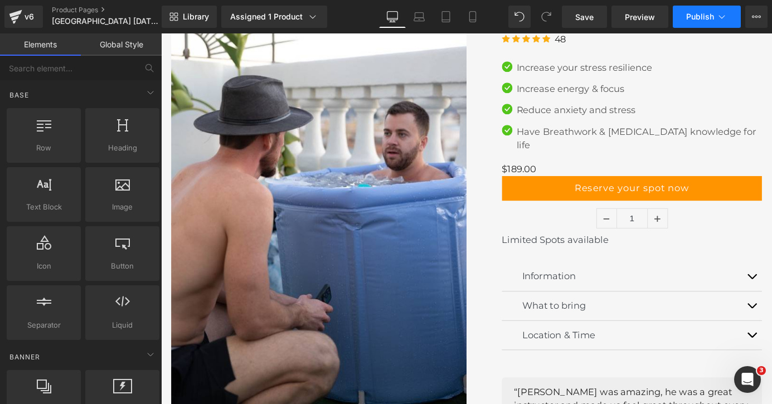
click at [715, 18] on button "Publish" at bounding box center [707, 17] width 68 height 22
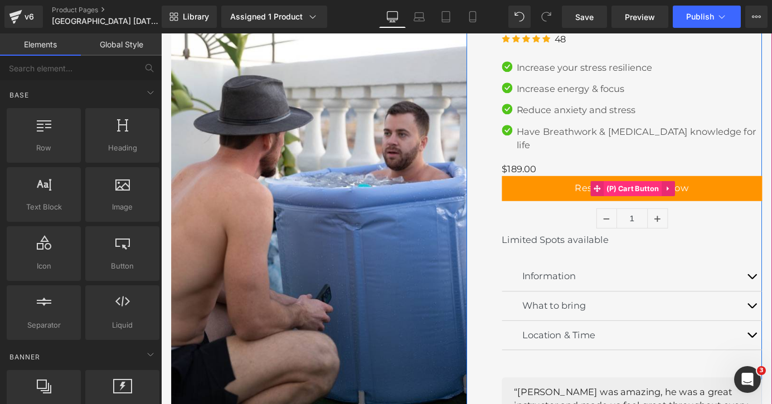
click at [674, 196] on span "(P) Cart Button" at bounding box center [682, 204] width 64 height 17
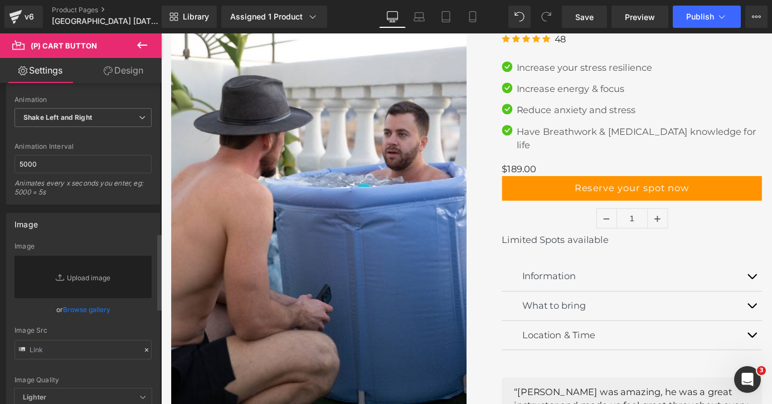
scroll to position [588, 0]
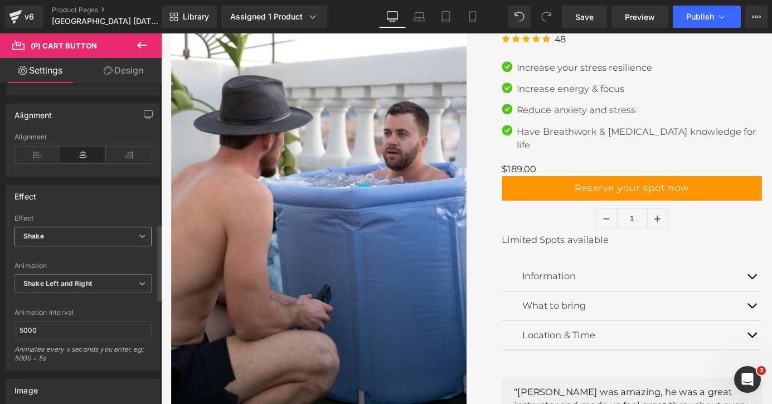
click at [90, 242] on span "Shake" at bounding box center [82, 237] width 137 height 20
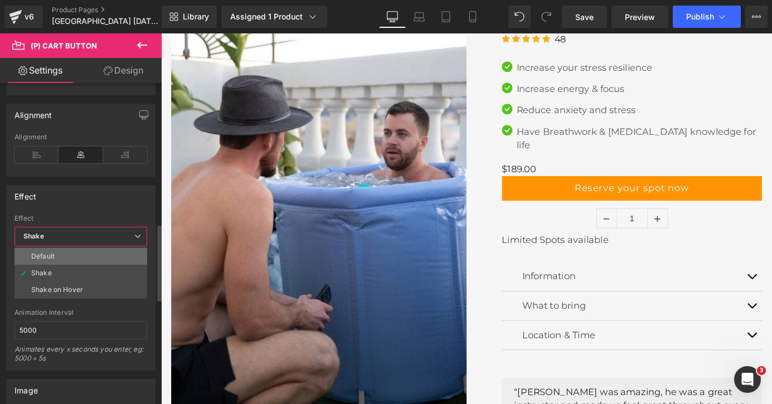
click at [83, 257] on li "Default" at bounding box center [80, 256] width 133 height 17
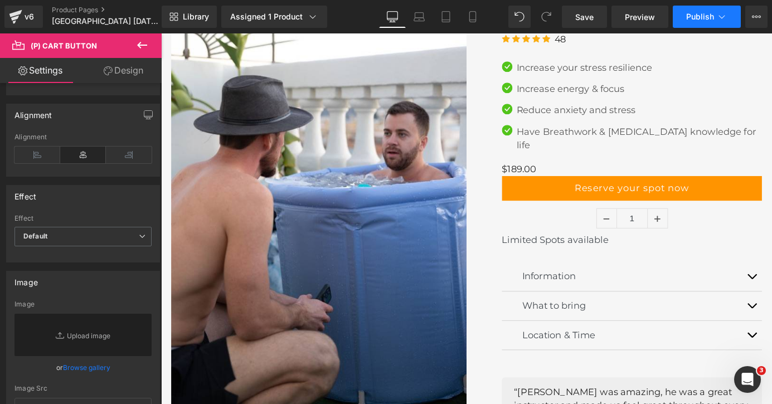
click at [716, 16] on button "Publish" at bounding box center [707, 17] width 68 height 22
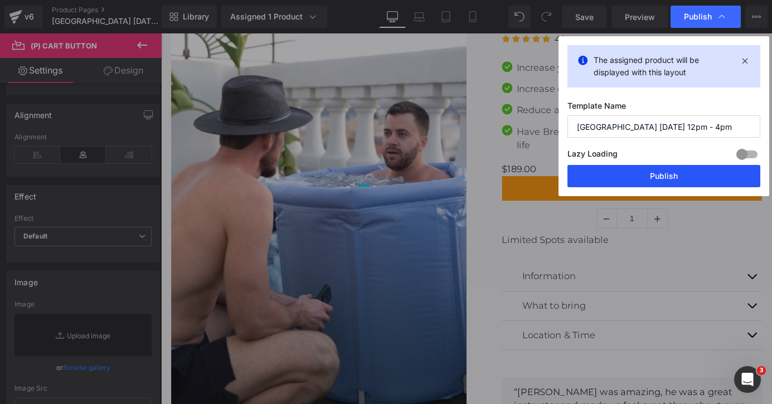
click at [676, 176] on button "Publish" at bounding box center [664, 176] width 193 height 22
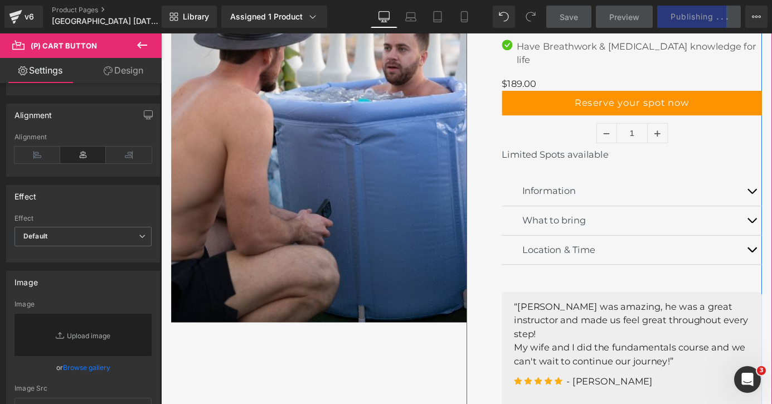
scroll to position [264, 0]
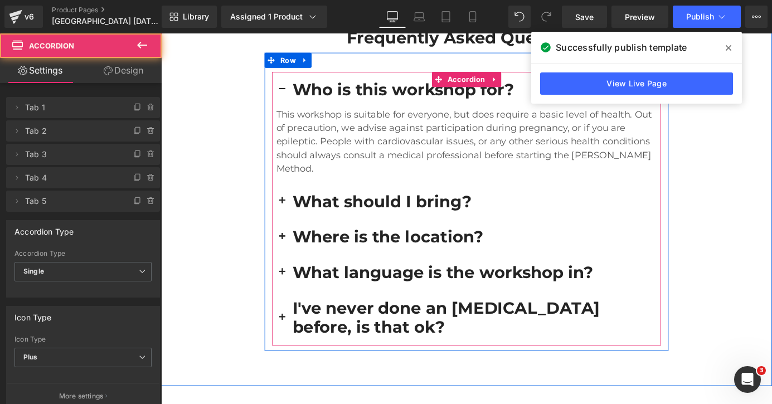
click at [293, 239] on button "button" at bounding box center [295, 258] width 22 height 39
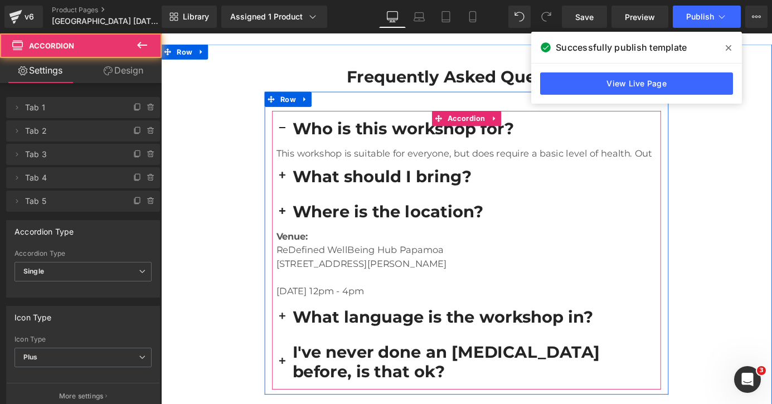
scroll to position [2959, 0]
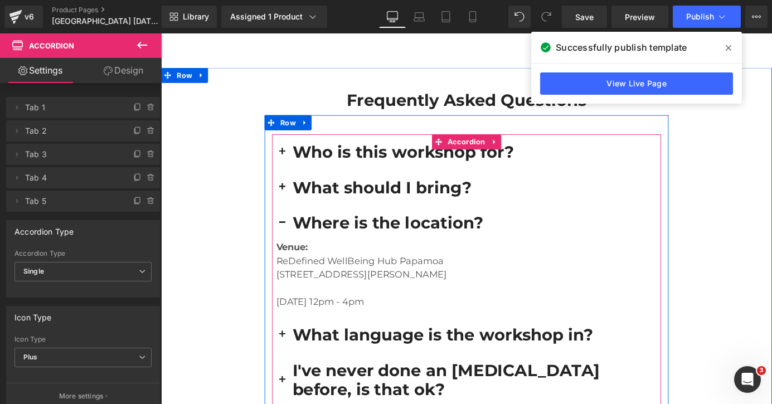
click at [296, 224] on button "button" at bounding box center [295, 243] width 22 height 39
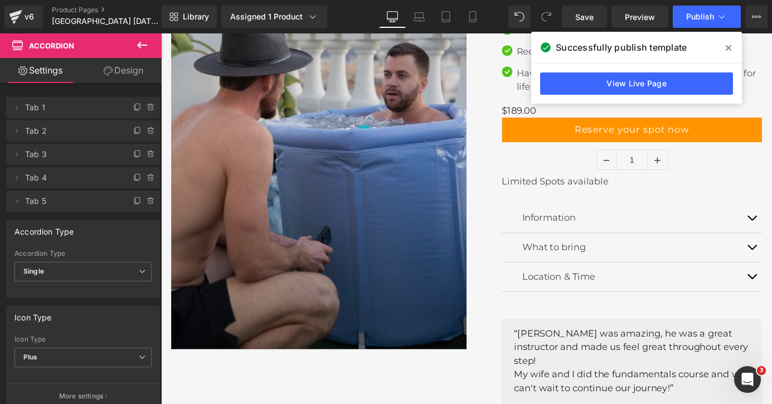
scroll to position [0, 0]
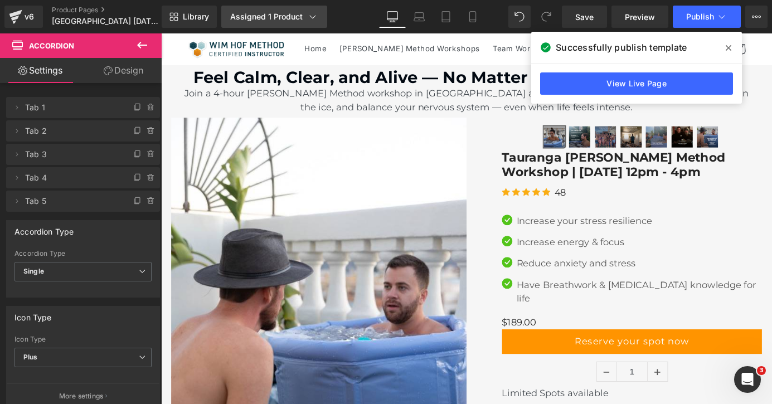
click at [258, 25] on link "Assigned 1 Product" at bounding box center [274, 17] width 106 height 22
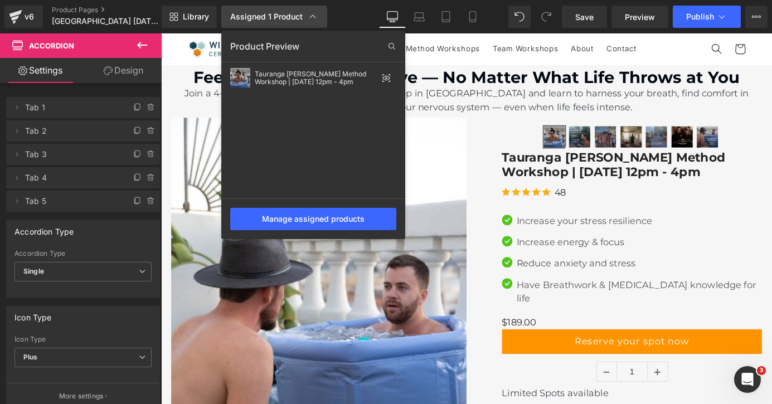
click at [258, 21] on div "Assigned 1 Product" at bounding box center [274, 16] width 88 height 11
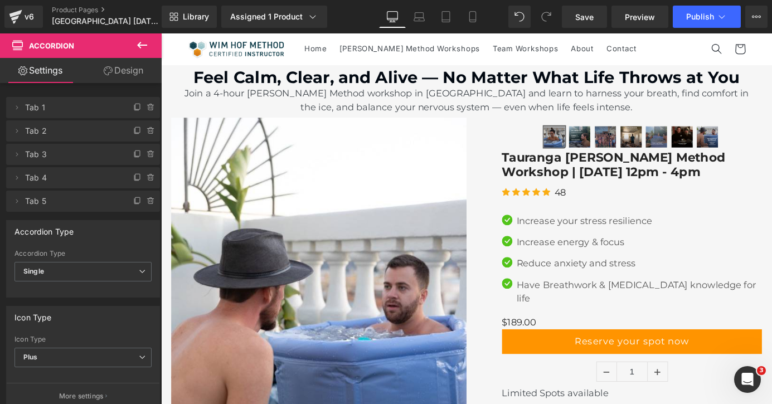
click at [146, 47] on icon at bounding box center [141, 44] width 13 height 13
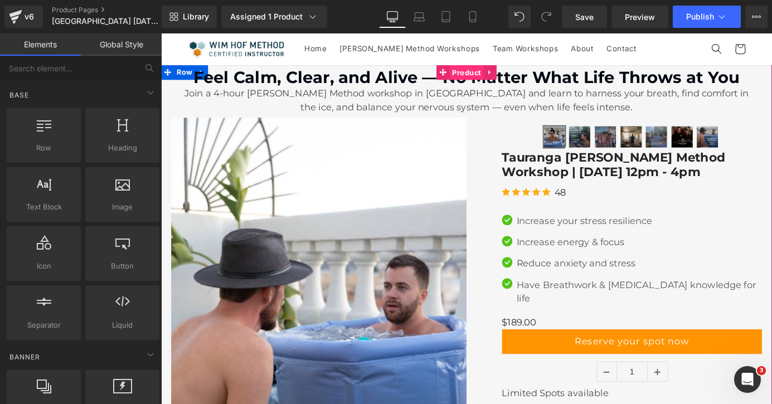
click at [489, 81] on span "Product" at bounding box center [497, 77] width 37 height 17
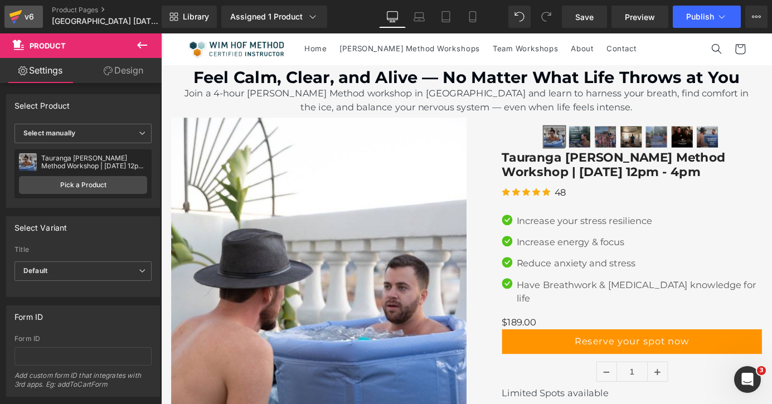
click at [23, 16] on div "v6" at bounding box center [29, 16] width 14 height 14
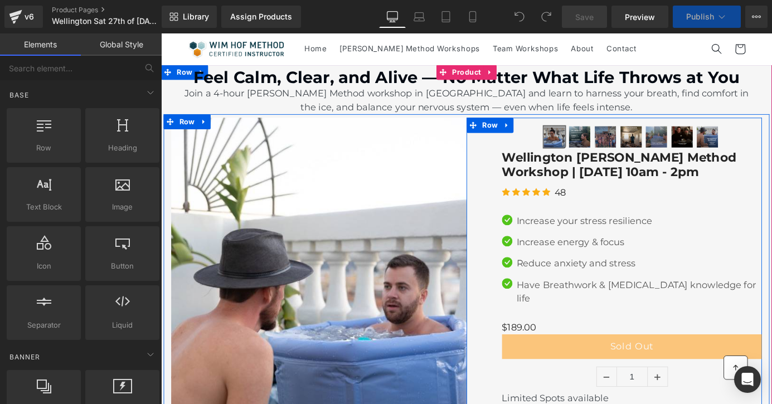
scroll to position [2, 0]
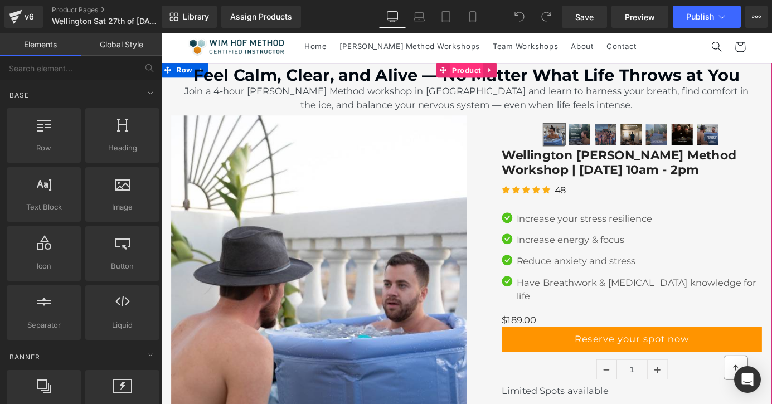
click at [495, 79] on span "Product" at bounding box center [497, 74] width 37 height 17
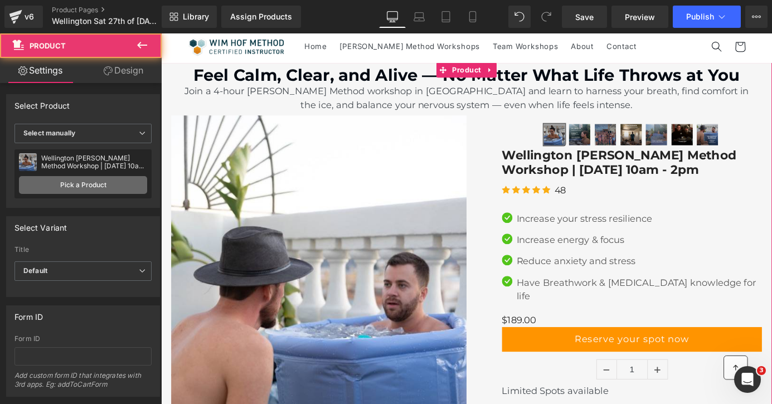
scroll to position [0, 0]
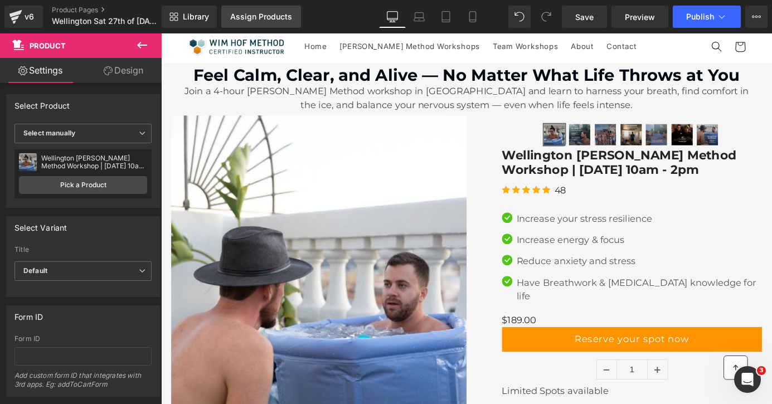
click at [277, 20] on div "Assign Products" at bounding box center [261, 16] width 62 height 9
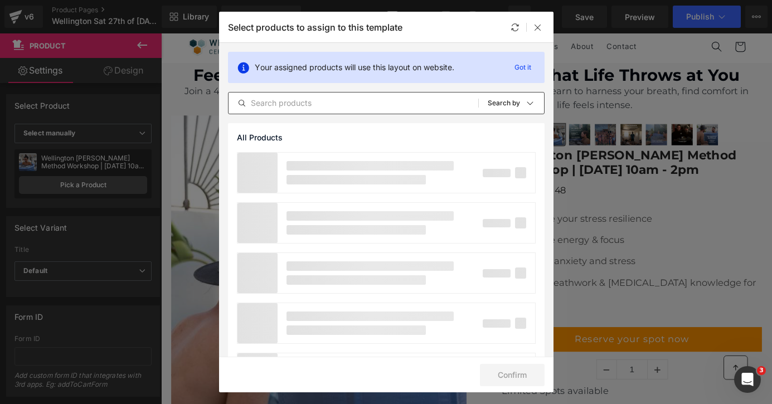
click at [319, 109] on input "text" at bounding box center [354, 102] width 250 height 13
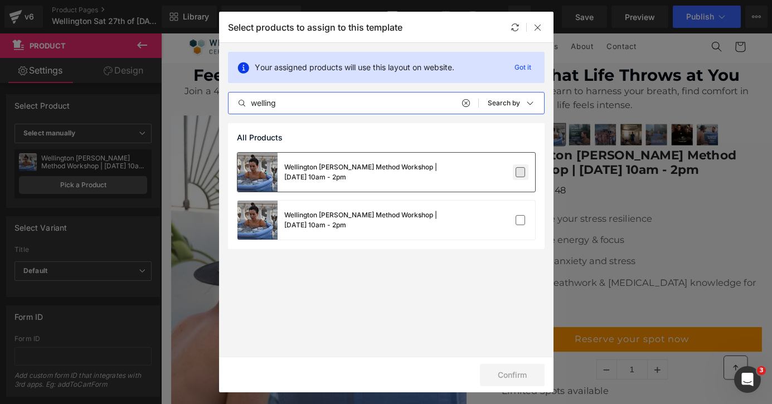
type input "welling"
click at [520, 168] on label at bounding box center [521, 172] width 10 height 10
click at [521, 172] on input "checkbox" at bounding box center [521, 172] width 0 height 0
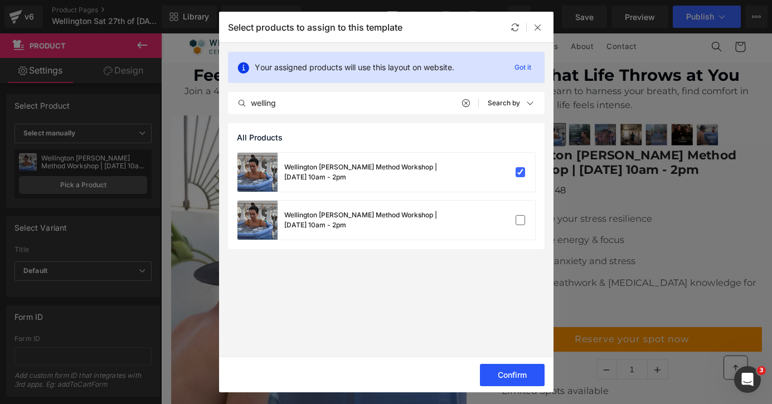
click at [519, 375] on button "Confirm" at bounding box center [512, 375] width 65 height 22
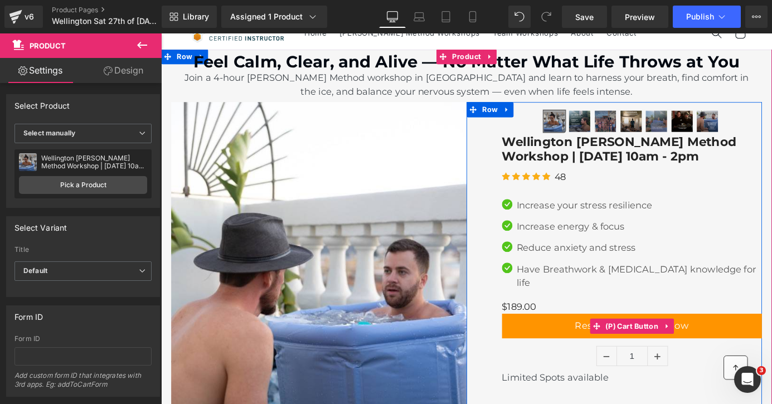
scroll to position [22, 0]
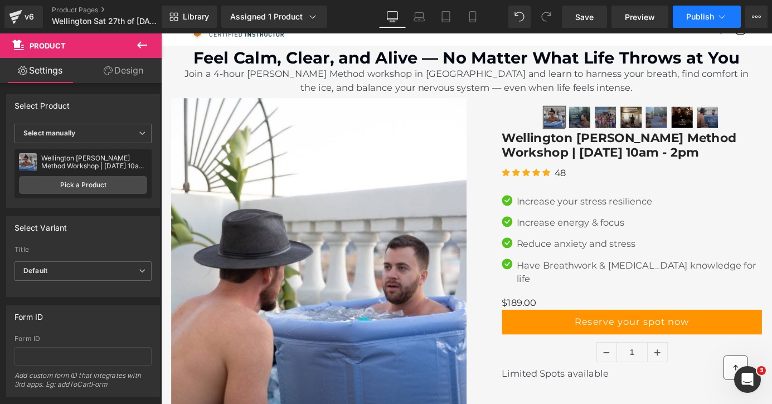
click at [719, 17] on icon at bounding box center [721, 16] width 11 height 11
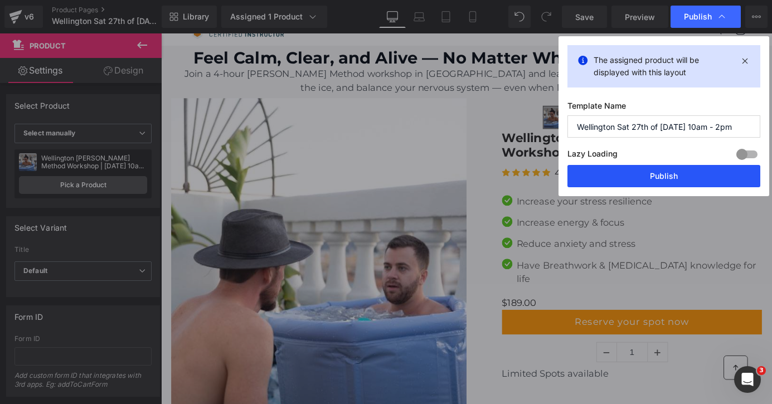
click at [667, 178] on button "Publish" at bounding box center [664, 176] width 193 height 22
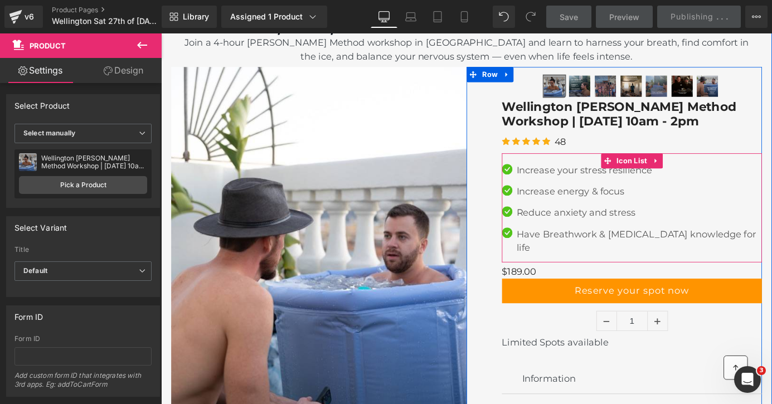
scroll to position [133, 0]
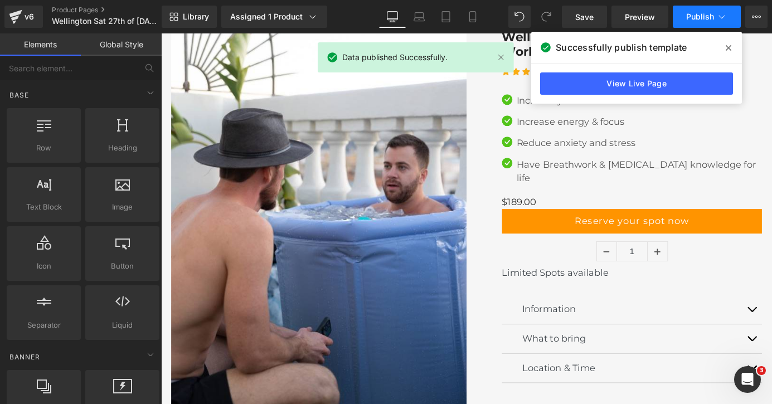
click at [708, 12] on span "Publish" at bounding box center [700, 16] width 28 height 9
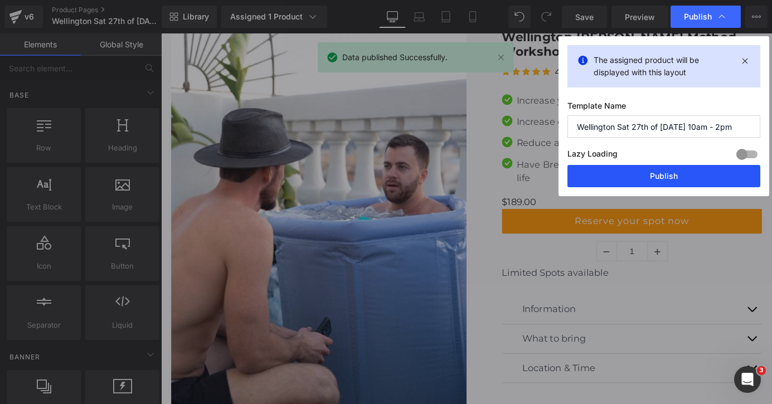
click at [652, 178] on button "Publish" at bounding box center [664, 176] width 193 height 22
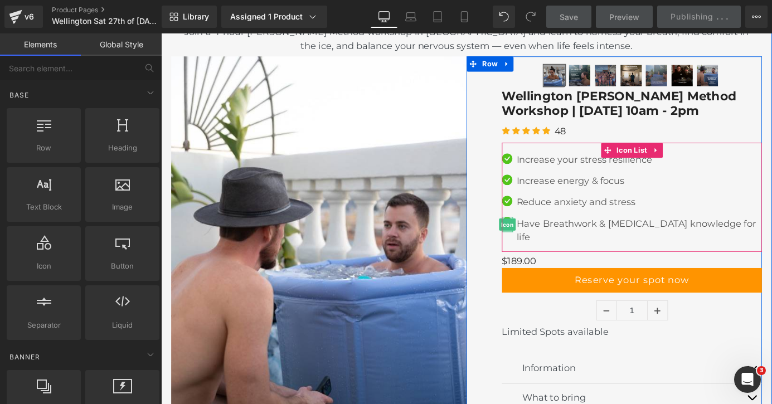
scroll to position [0, 0]
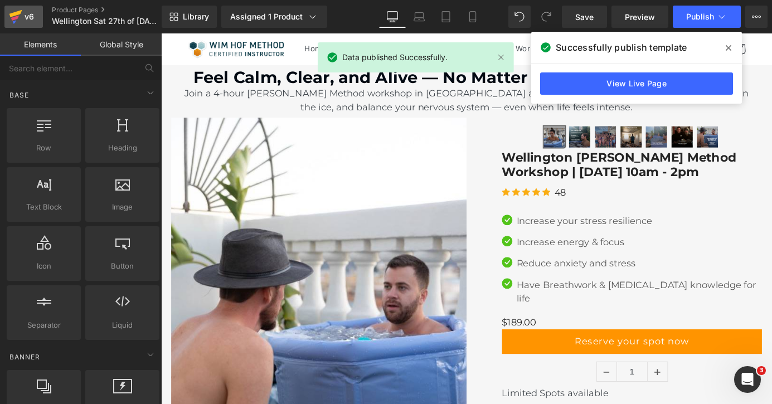
click at [16, 20] on icon at bounding box center [15, 17] width 13 height 28
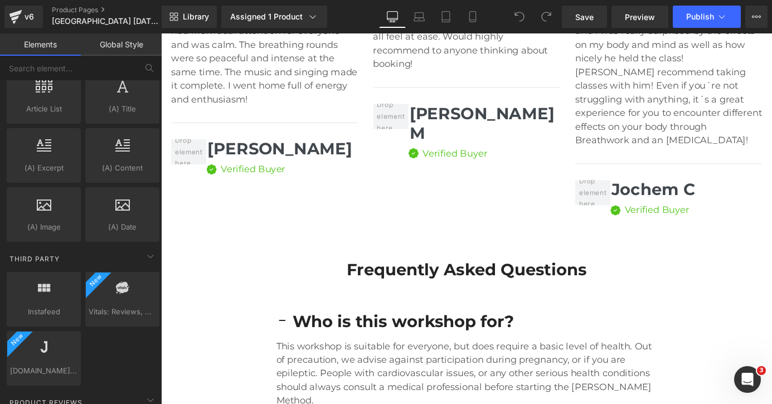
scroll to position [2789, 0]
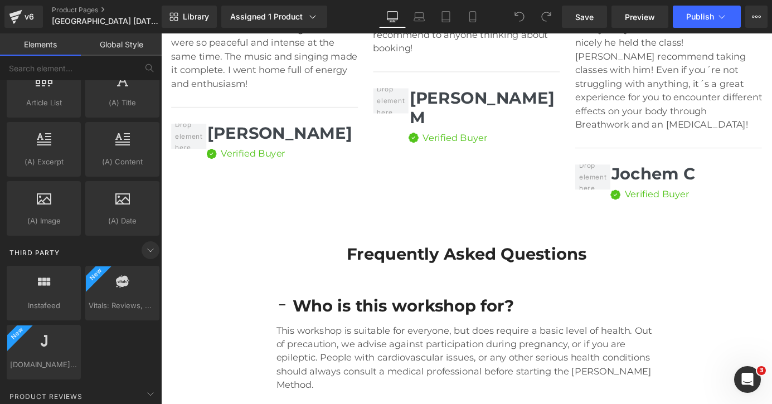
click at [146, 249] on icon at bounding box center [150, 250] width 13 height 13
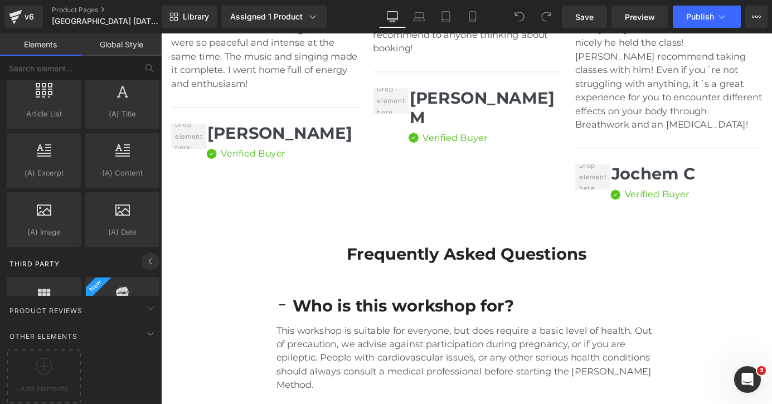
scroll to position [2136, 0]
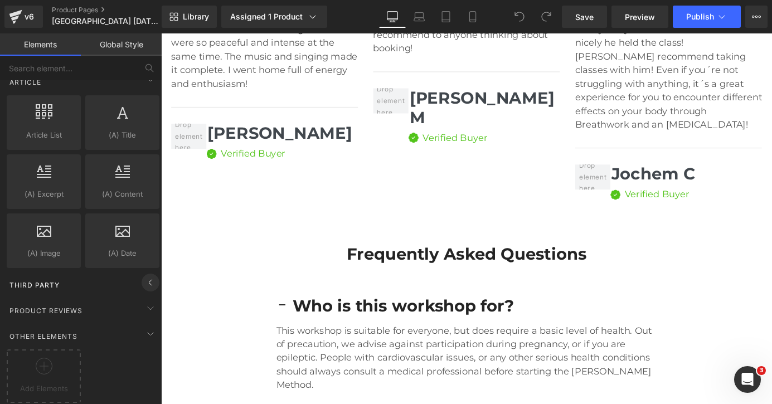
click at [147, 276] on icon at bounding box center [150, 282] width 13 height 13
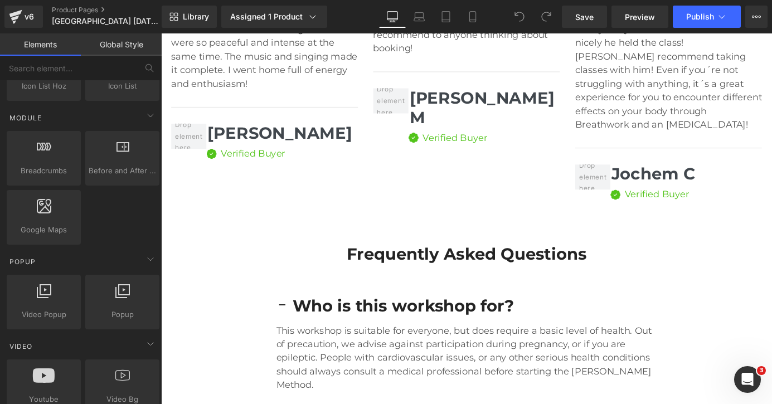
scroll to position [0, 0]
